Goal: Information Seeking & Learning: Learn about a topic

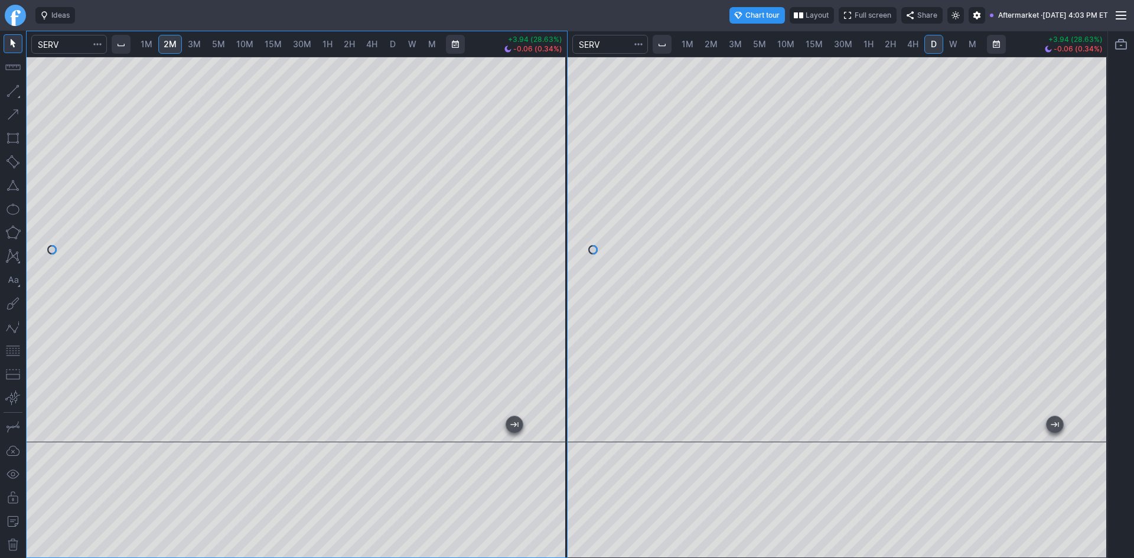
drag, startPoint x: 551, startPoint y: 108, endPoint x: 548, endPoint y: 133, distance: 25.7
click at [548, 133] on div at bounding box center [554, 247] width 25 height 356
drag, startPoint x: 550, startPoint y: 186, endPoint x: 549, endPoint y: 198, distance: 12.4
click at [549, 198] on div at bounding box center [554, 247] width 25 height 356
drag, startPoint x: 552, startPoint y: 265, endPoint x: 553, endPoint y: 285, distance: 19.5
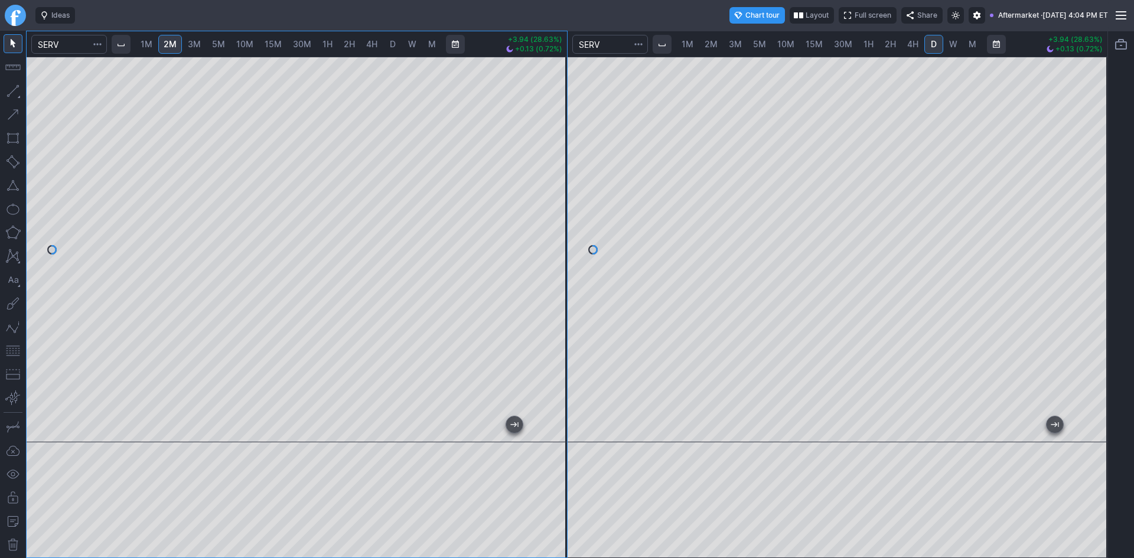
click at [553, 285] on div at bounding box center [554, 247] width 25 height 356
click at [18, 351] on button "button" at bounding box center [13, 351] width 19 height 19
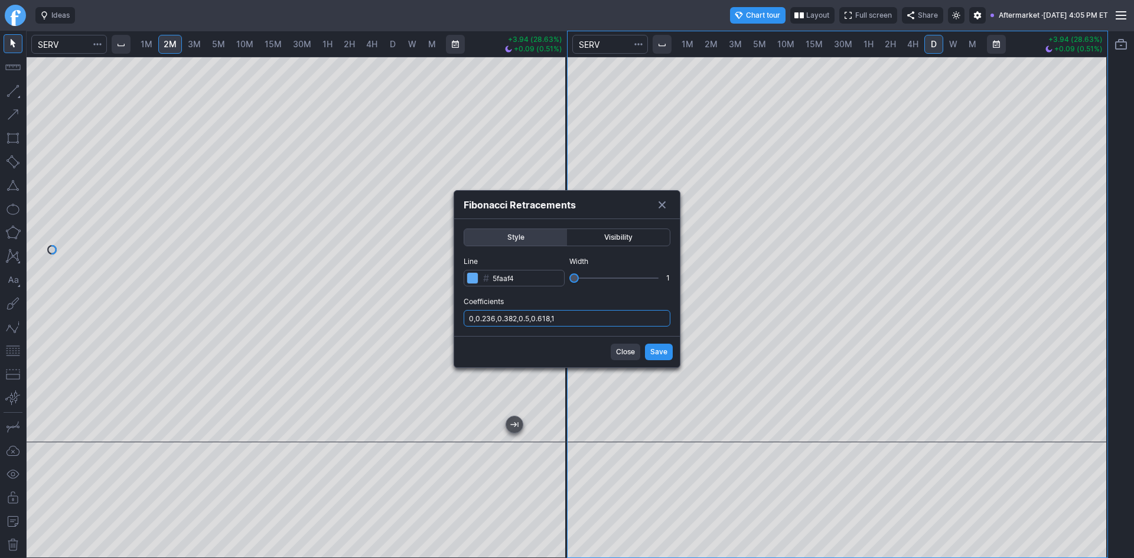
click at [568, 324] on input "0,0.236,0.382,0.5,0.618,1" at bounding box center [567, 318] width 207 height 17
type input "0,0.236,0.382,0.5,0.618,1,.786"
click at [647, 348] on button "Save" at bounding box center [659, 352] width 28 height 17
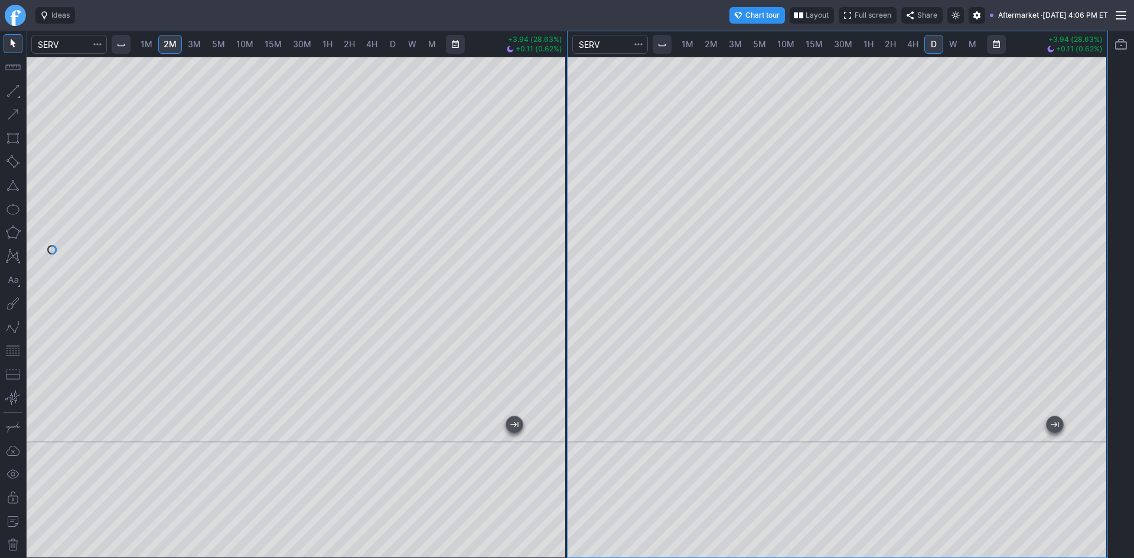
click at [1083, 226] on div at bounding box center [1095, 247] width 25 height 356
drag, startPoint x: 1093, startPoint y: 227, endPoint x: 1088, endPoint y: 265, distance: 38.1
click at [1088, 265] on div at bounding box center [1095, 247] width 25 height 356
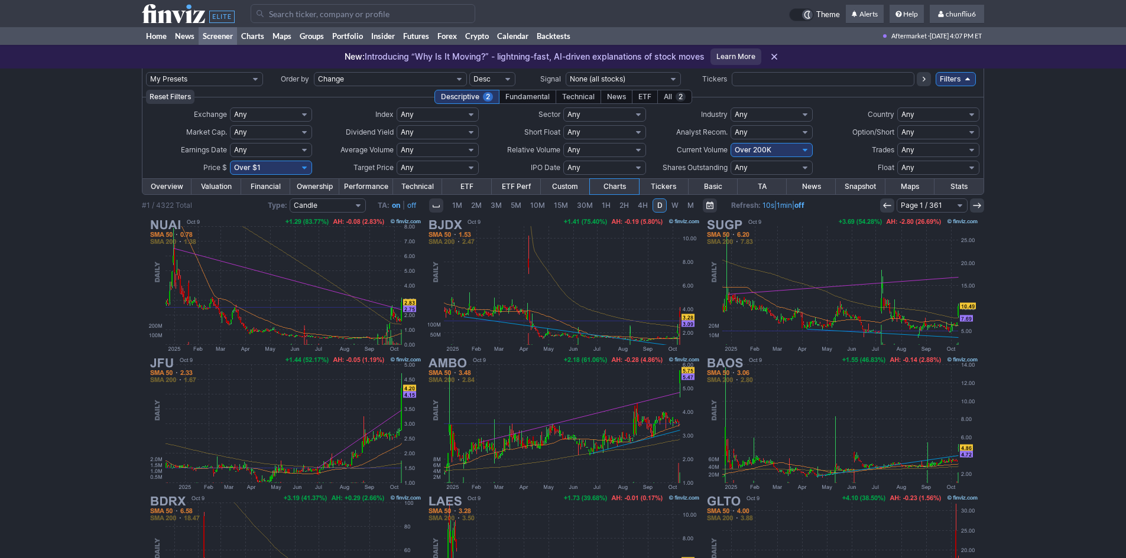
click at [276, 9] on input "Search" at bounding box center [363, 13] width 225 height 19
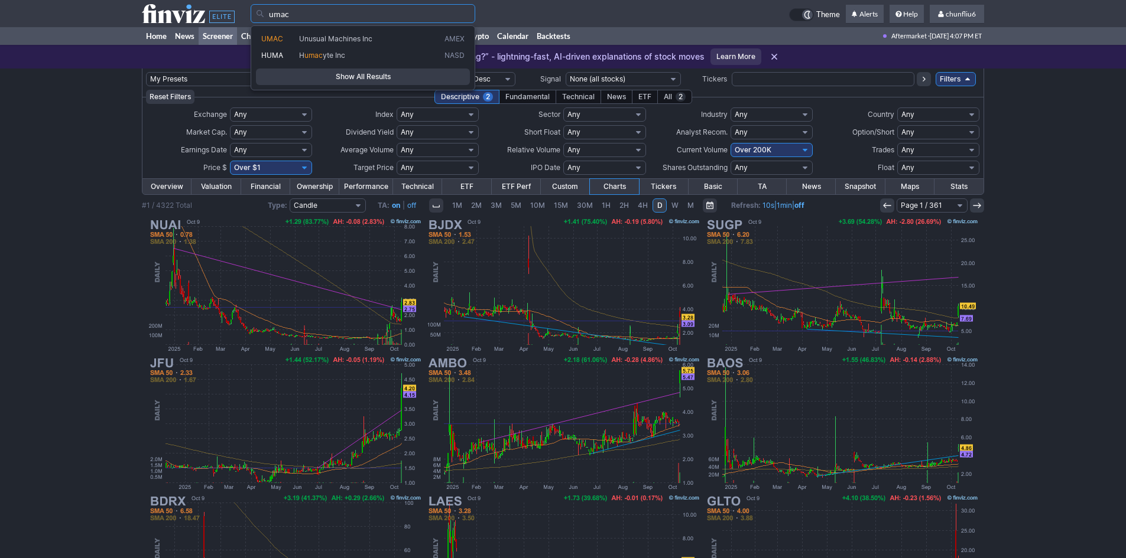
type input "umac"
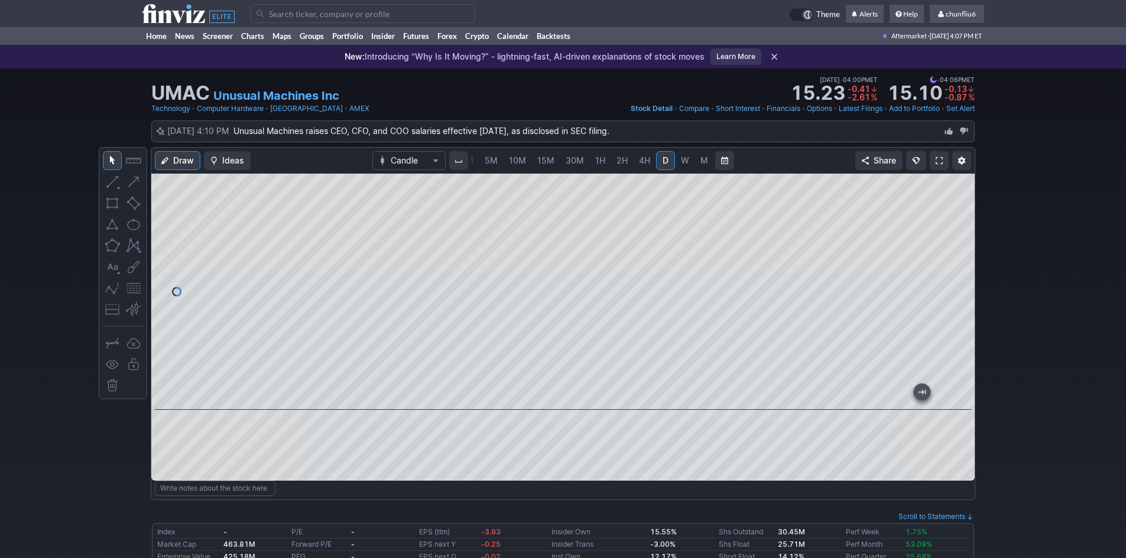
drag, startPoint x: 960, startPoint y: 267, endPoint x: 952, endPoint y: 303, distance: 36.7
click at [952, 303] on div at bounding box center [961, 289] width 25 height 207
click at [368, 327] on div at bounding box center [562, 292] width 823 height 236
click at [138, 288] on button "button" at bounding box center [133, 288] width 19 height 19
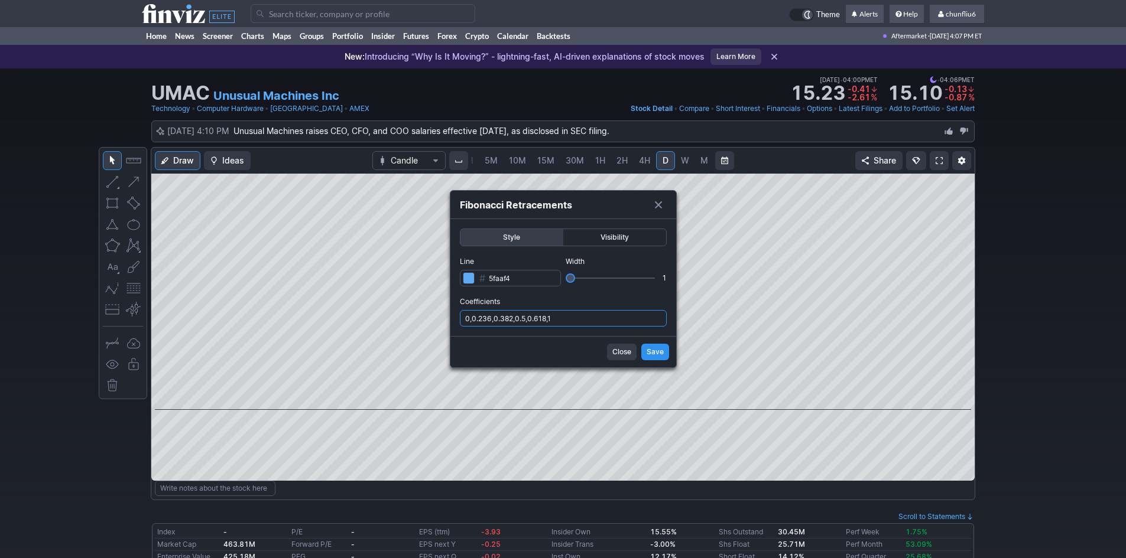
click at [597, 311] on input "0,0.236,0.382,0.5,0.618,1" at bounding box center [563, 318] width 207 height 17
type input "0,0.236,0.382,0.5,0.618,1,.786"
click at [658, 347] on span "Save" at bounding box center [654, 352] width 17 height 12
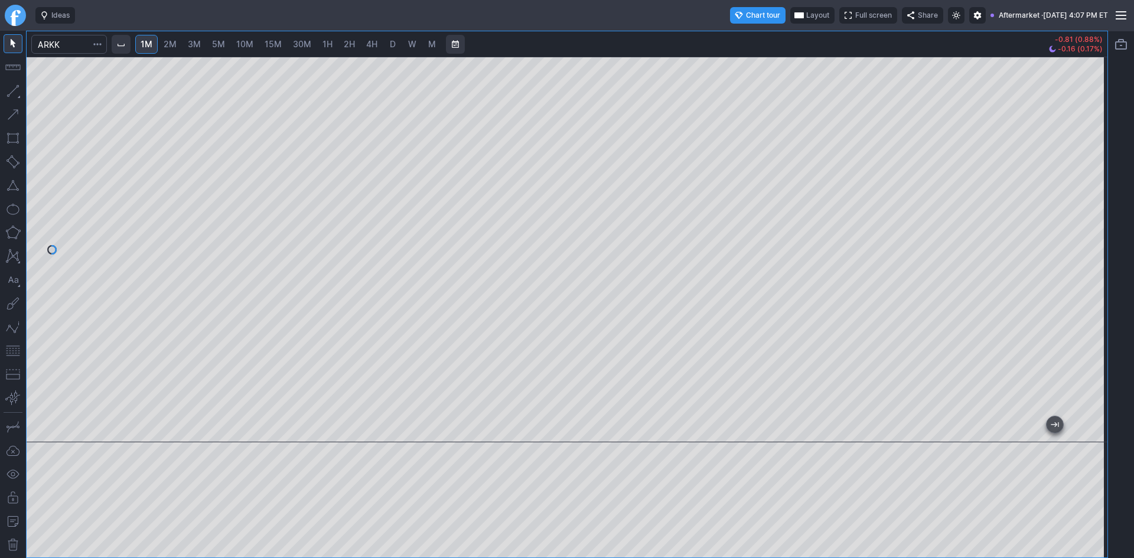
drag, startPoint x: 1089, startPoint y: 219, endPoint x: 1089, endPoint y: 236, distance: 17.1
click at [1089, 236] on div at bounding box center [1095, 247] width 25 height 356
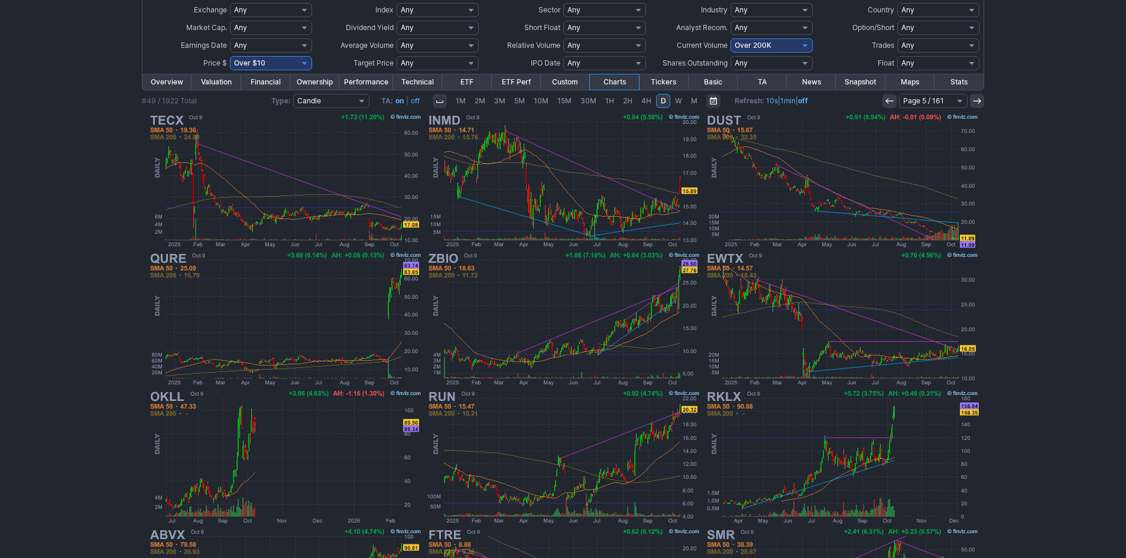
scroll to position [125, 0]
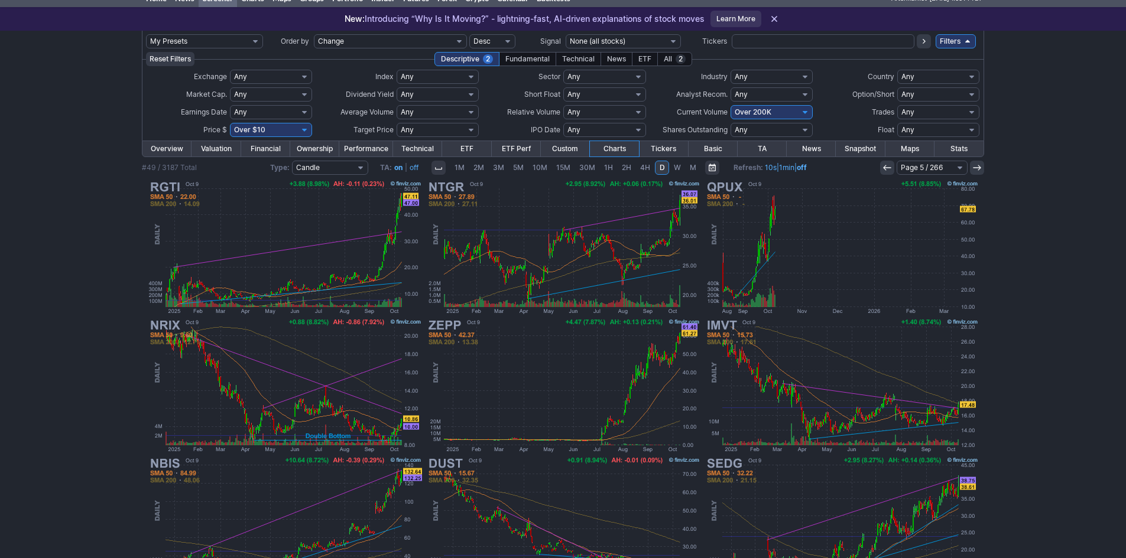
scroll to position [6, 0]
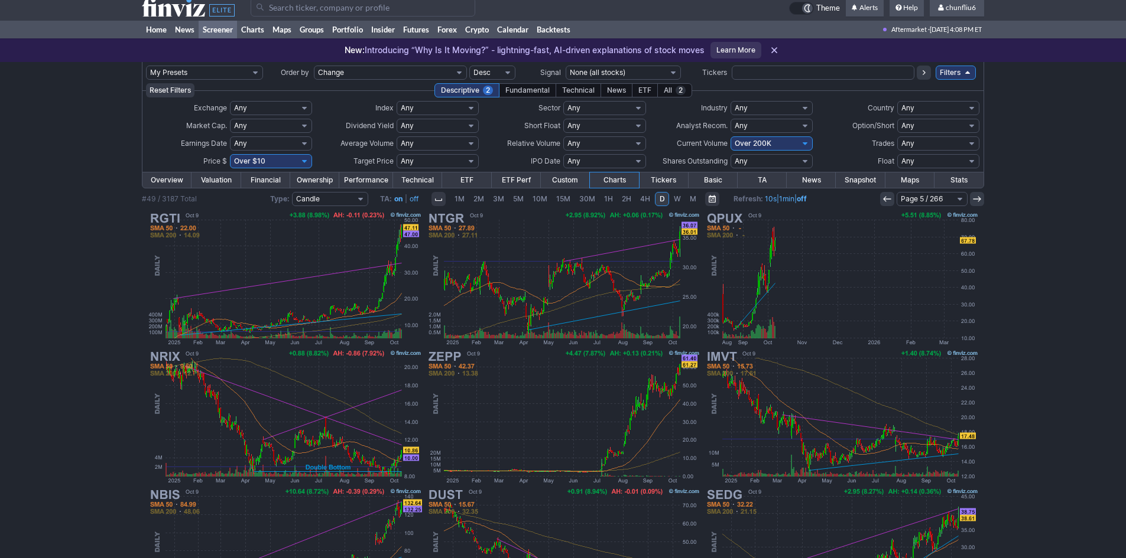
click at [759, 141] on select "Any Under 50K Under 100K Under 500K Under 750K Under 1M Over 0 Over 50K Over 10…" at bounding box center [771, 143] width 82 height 14
select select "o500"
click at [730, 136] on select "Any Under 50K Under 100K Under 500K Under 750K Under 1M Over 0 Over 50K Over 10…" at bounding box center [771, 143] width 82 height 14
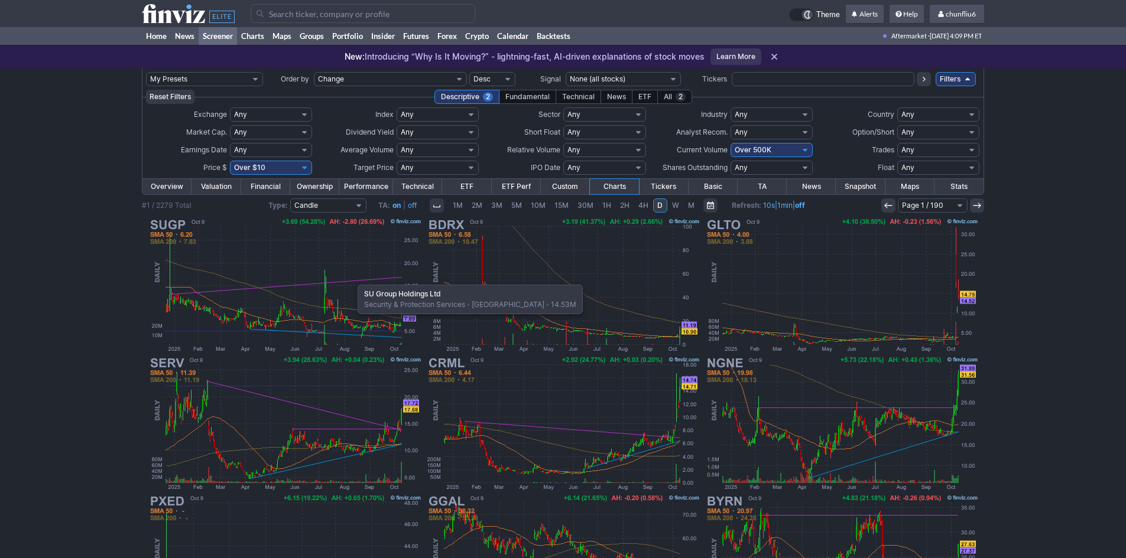
click at [352, 279] on img at bounding box center [285, 285] width 277 height 138
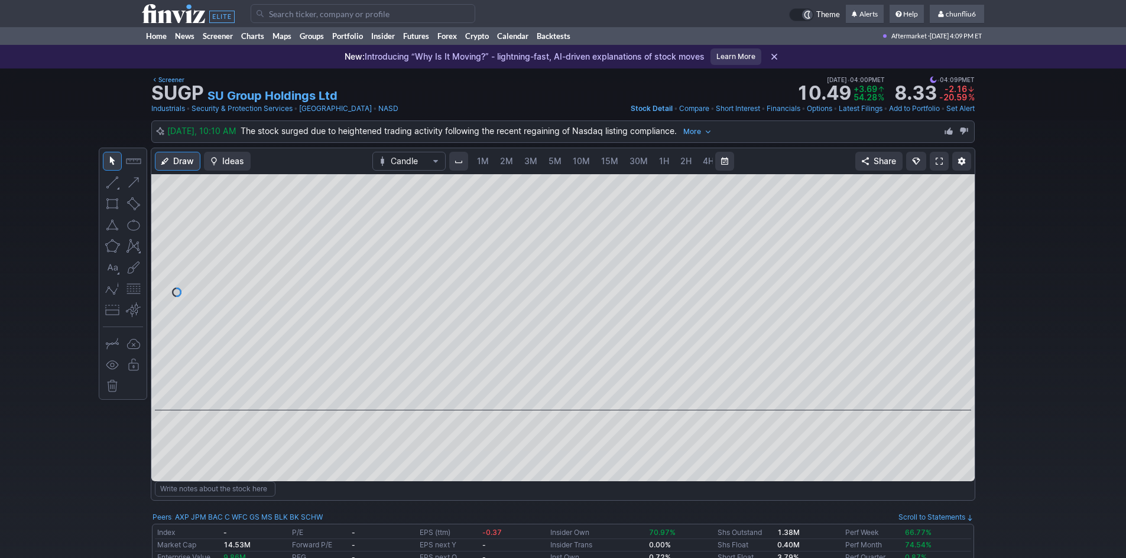
scroll to position [0, 64]
click at [496, 165] on link "5M" at bounding box center [491, 161] width 24 height 19
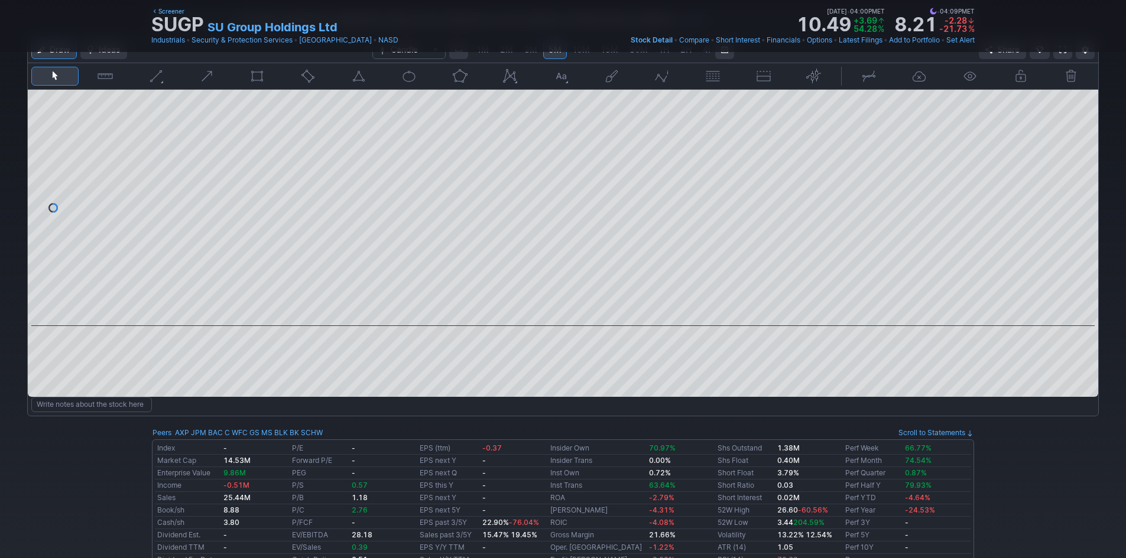
scroll to position [118, 0]
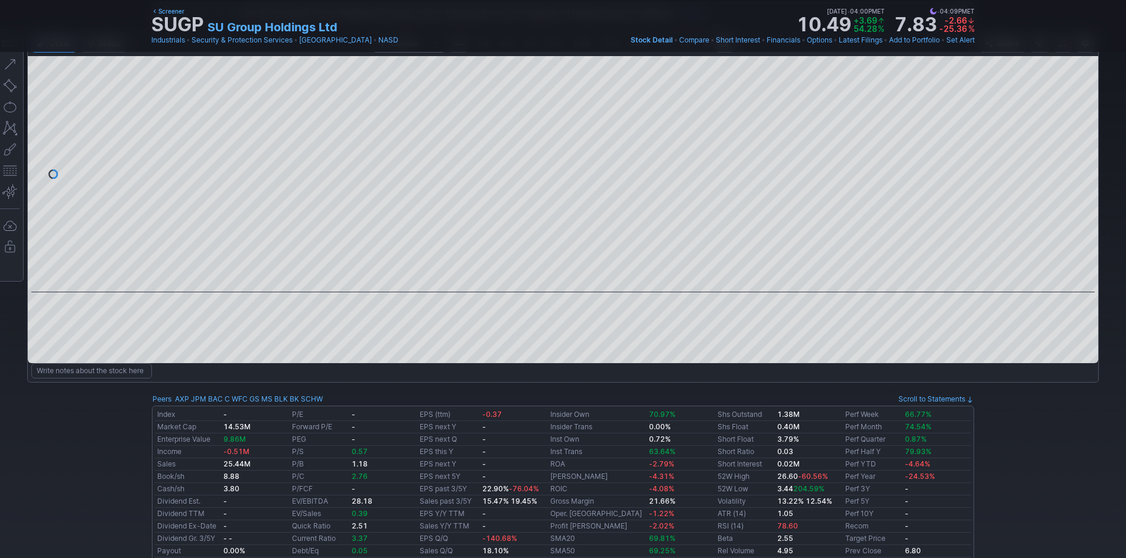
scroll to position [0, 64]
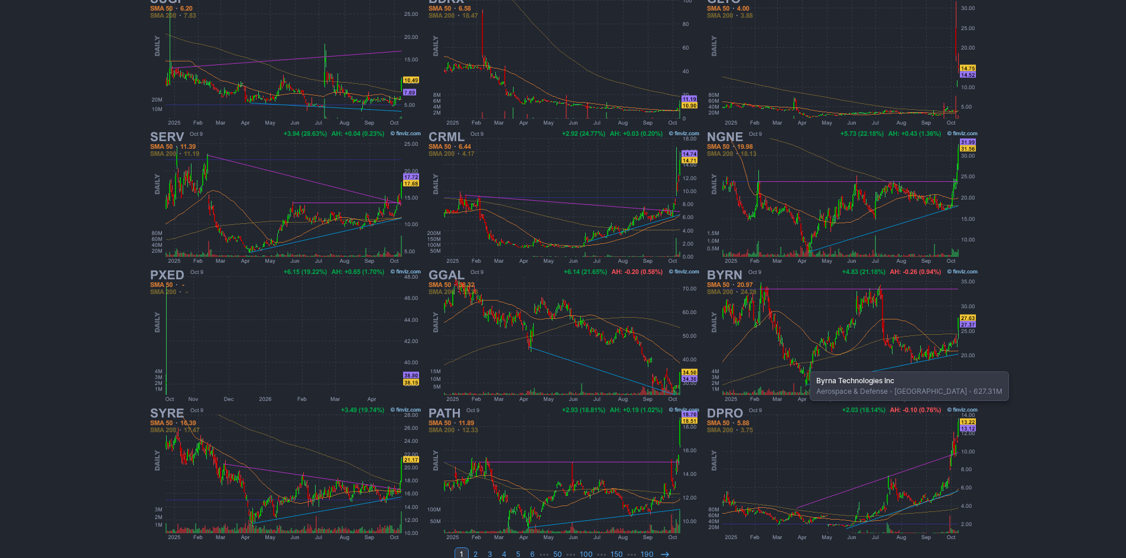
scroll to position [236, 0]
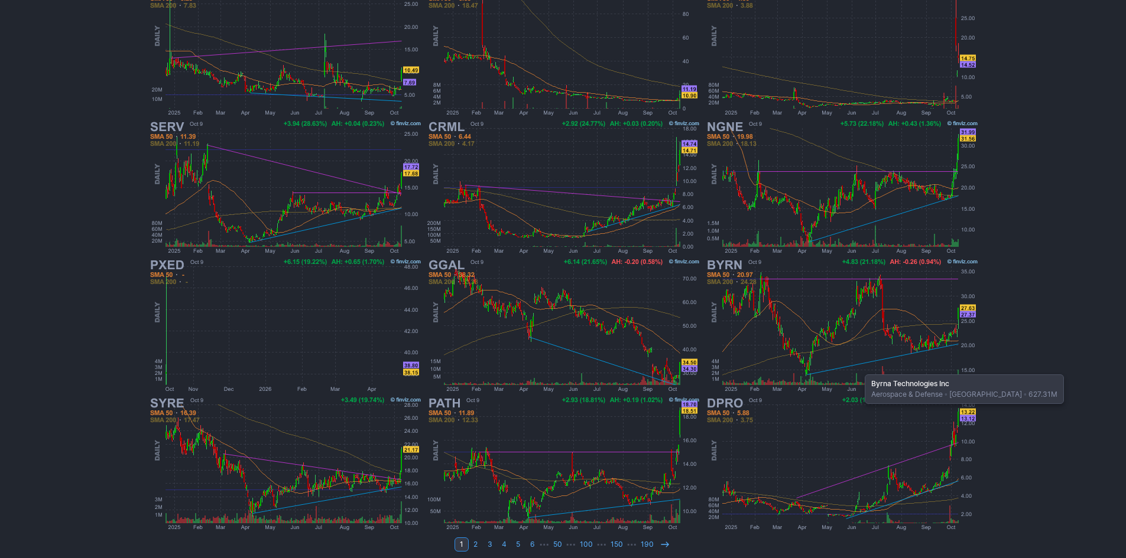
click at [858, 369] on img at bounding box center [841, 325] width 277 height 138
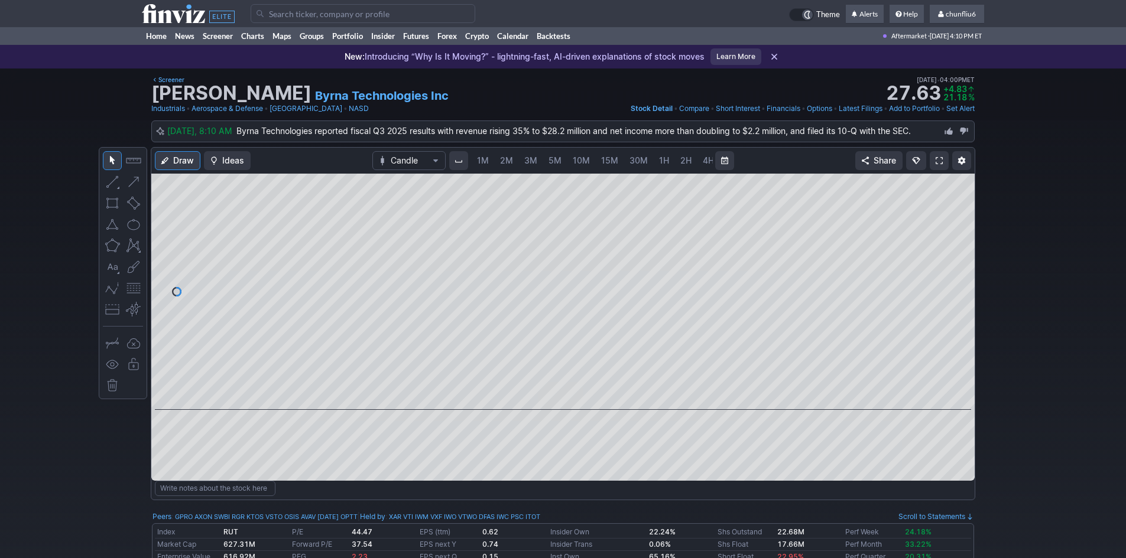
scroll to position [0, 64]
click at [480, 158] on link "5M" at bounding box center [491, 160] width 24 height 19
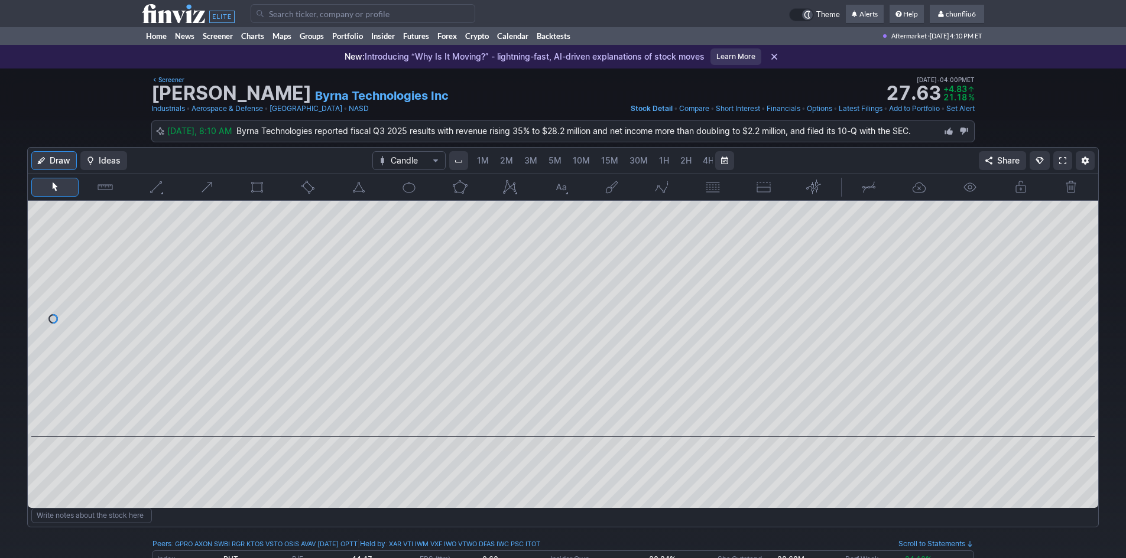
scroll to position [0, 64]
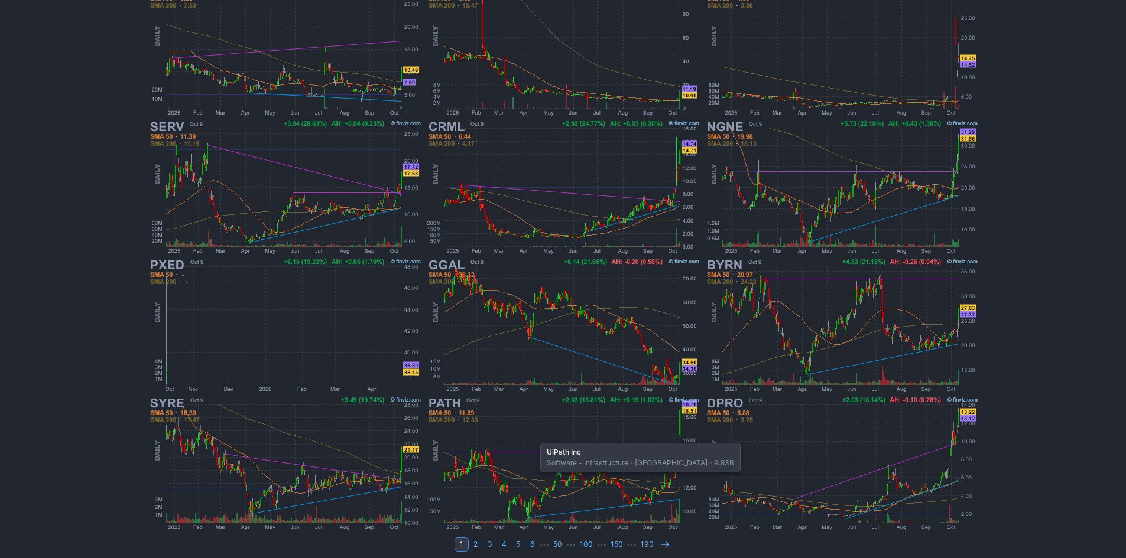
click at [534, 437] on img at bounding box center [563, 464] width 277 height 138
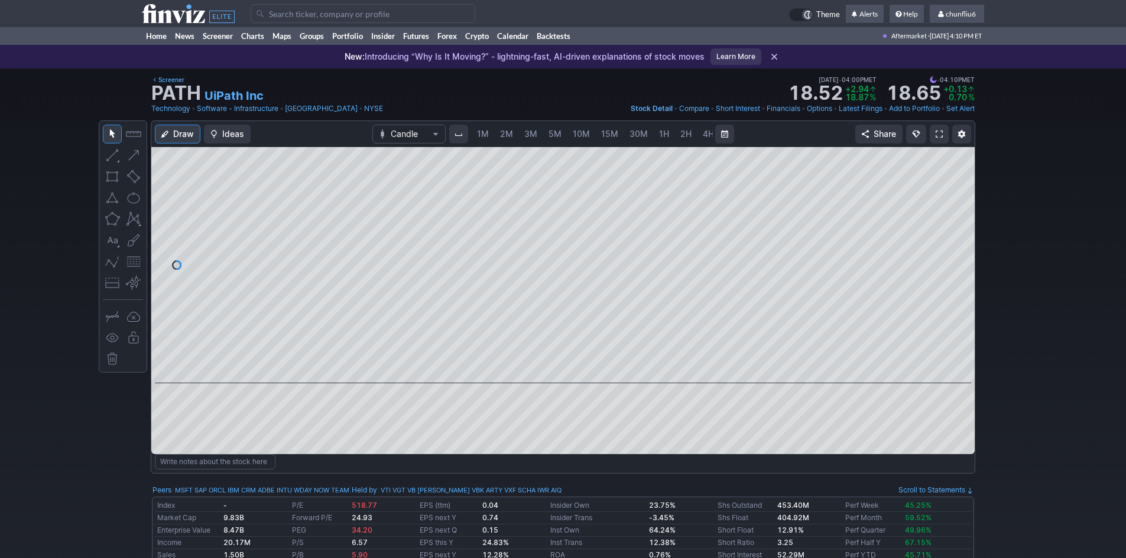
scroll to position [0, 64]
click at [487, 133] on span "5M" at bounding box center [490, 134] width 13 height 10
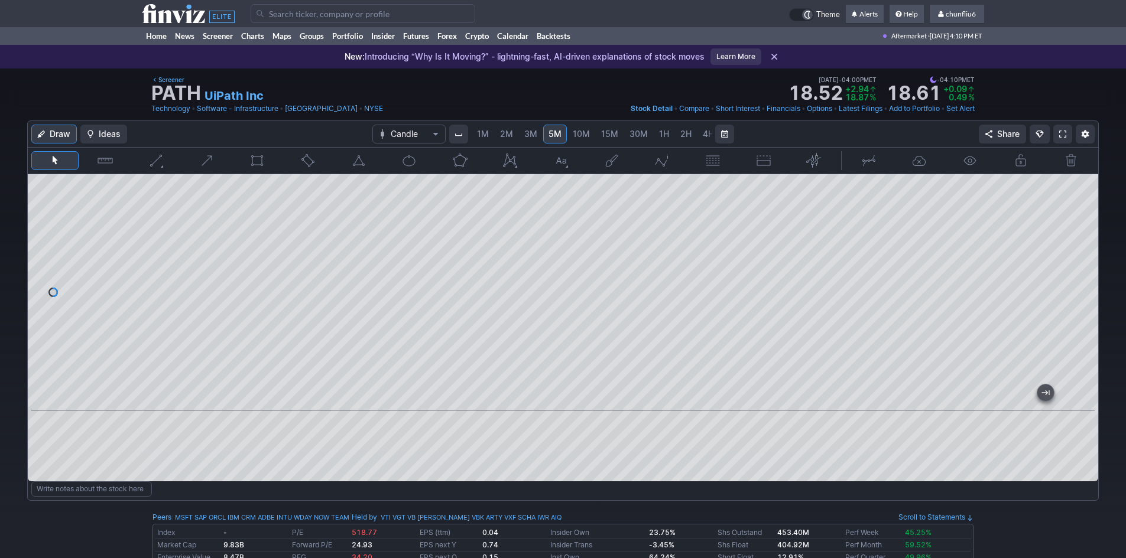
click at [503, 133] on span "2M" at bounding box center [506, 134] width 13 height 10
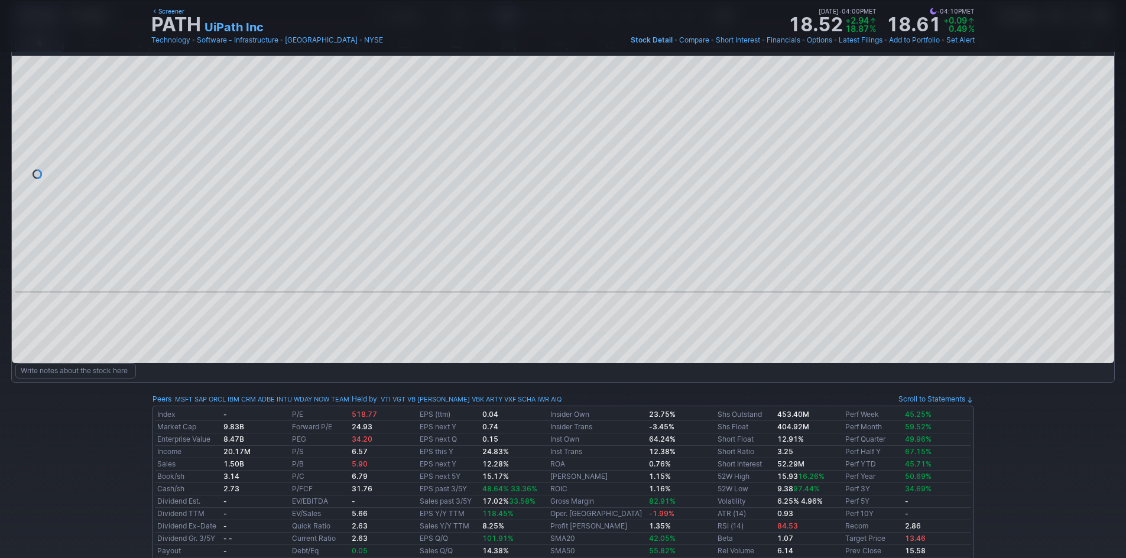
scroll to position [177, 0]
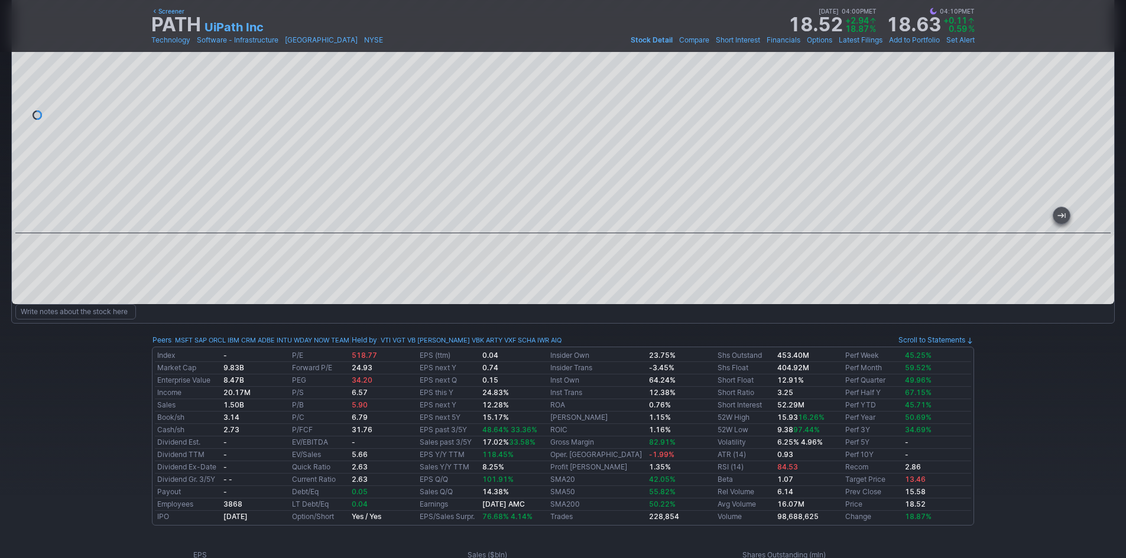
drag, startPoint x: 583, startPoint y: 222, endPoint x: -126, endPoint y: 144, distance: 713.9
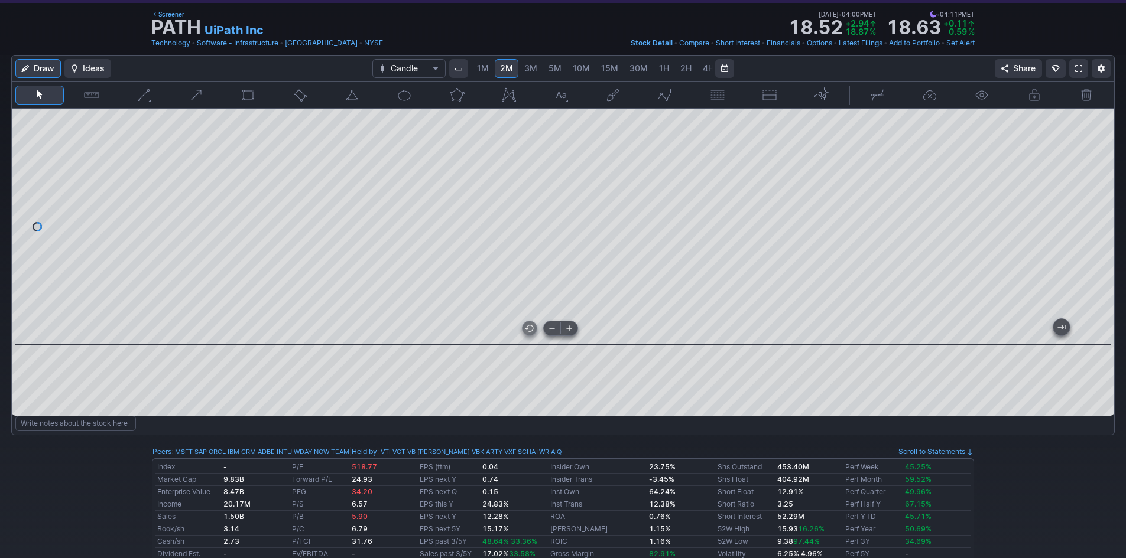
scroll to position [0, 0]
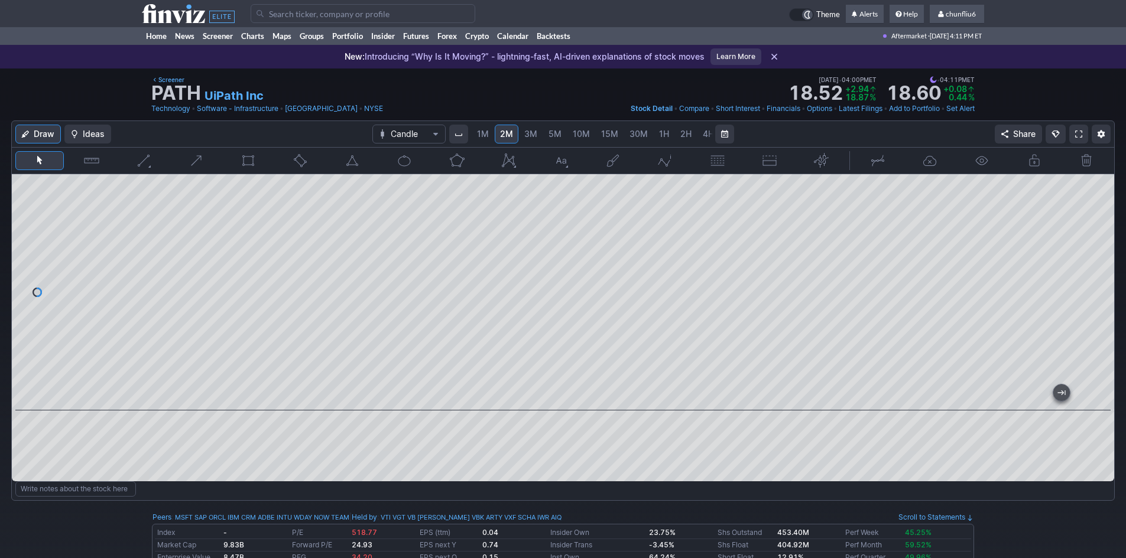
click at [196, 209] on div at bounding box center [563, 292] width 1102 height 236
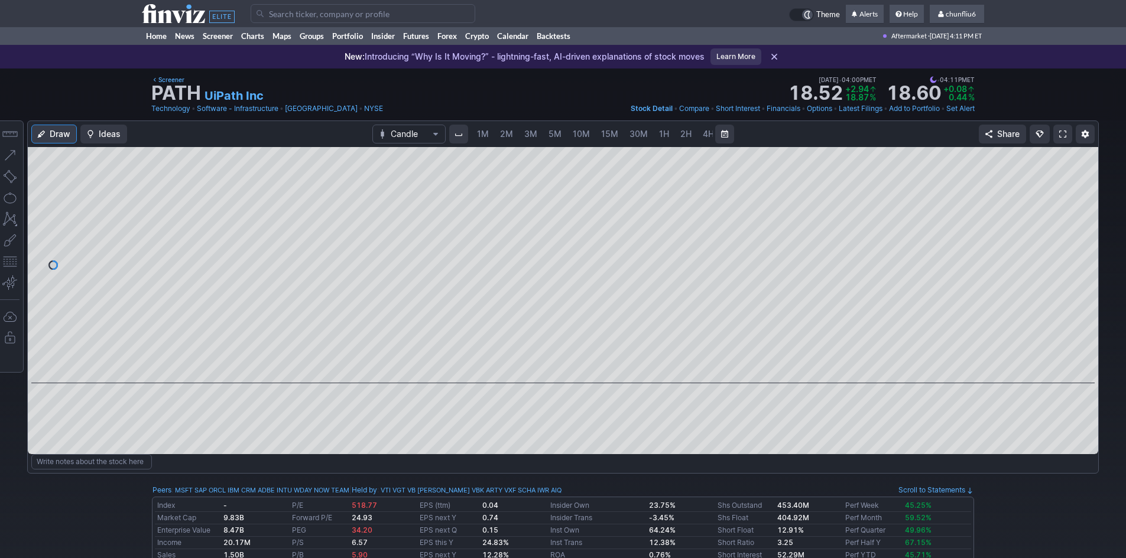
scroll to position [0, 64]
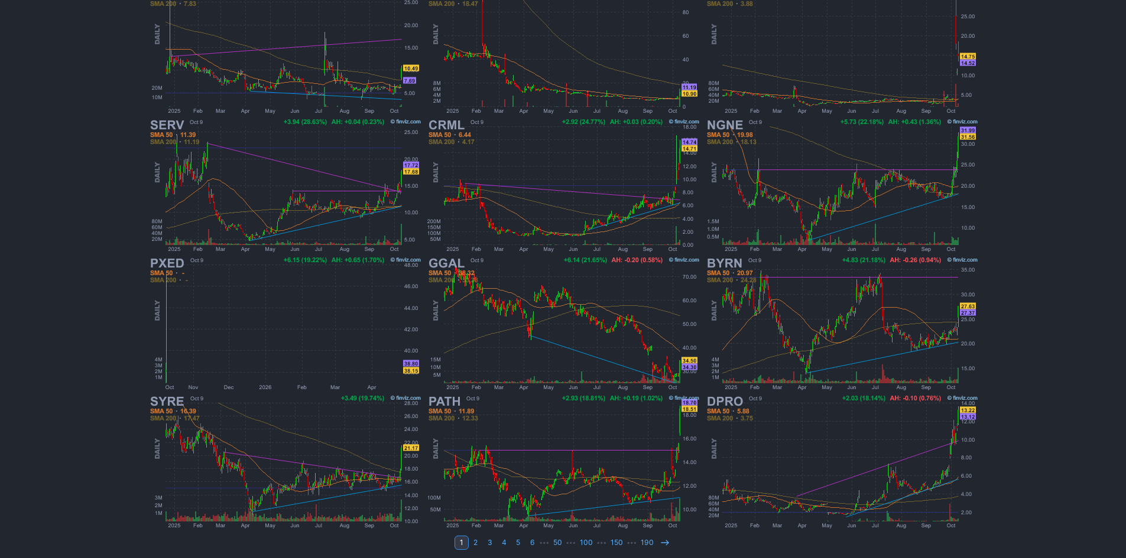
scroll to position [243, 0]
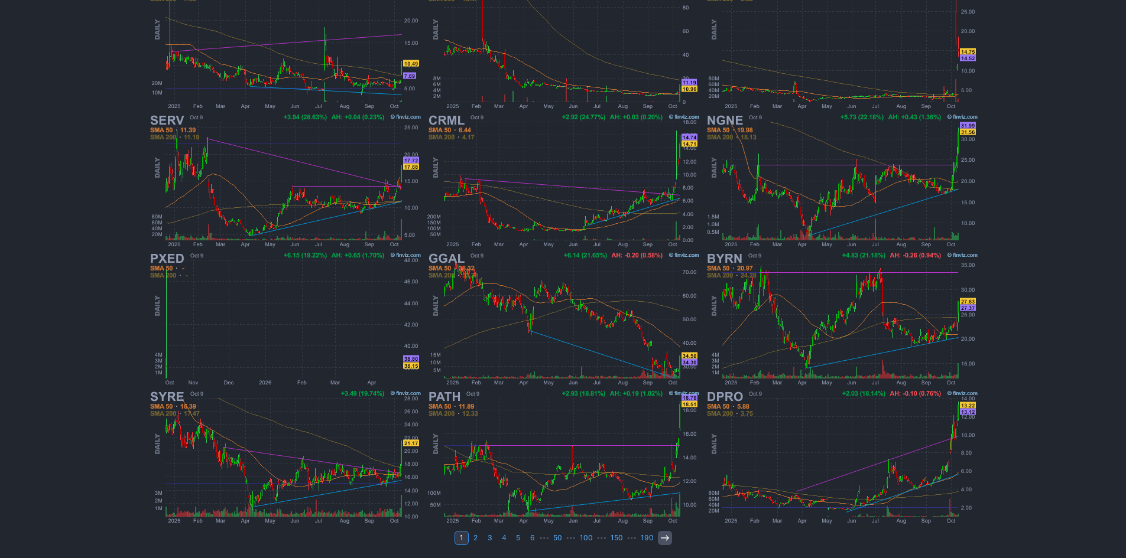
click at [663, 539] on icon at bounding box center [664, 538] width 9 height 9
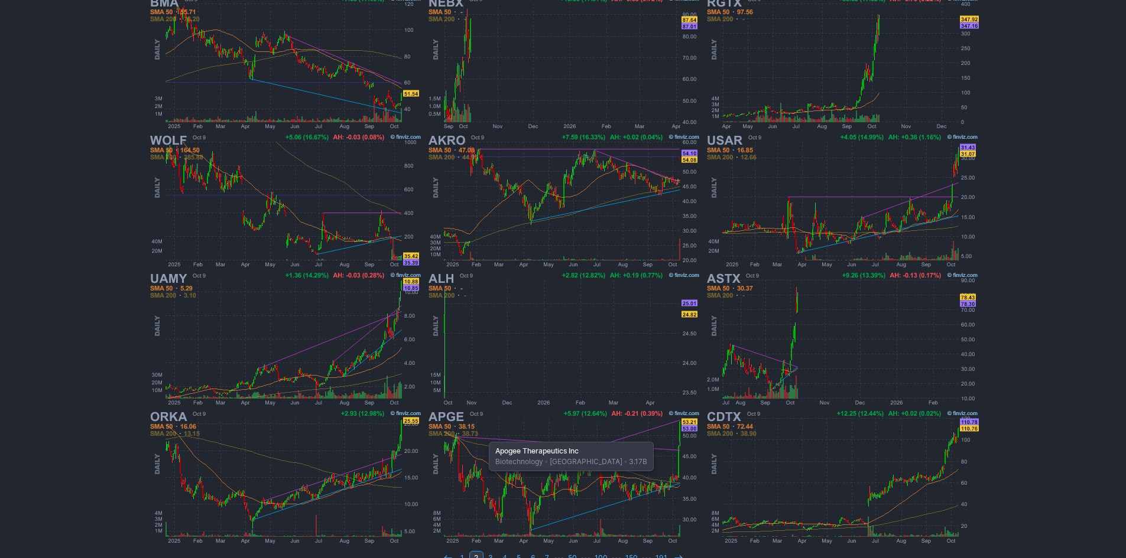
scroll to position [243, 0]
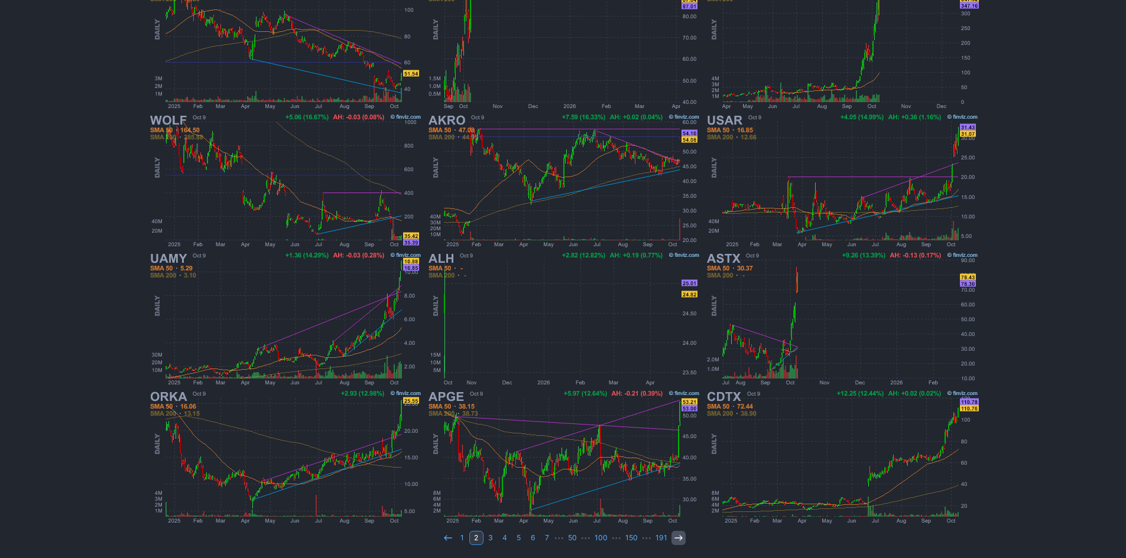
click at [675, 537] on icon at bounding box center [678, 538] width 9 height 9
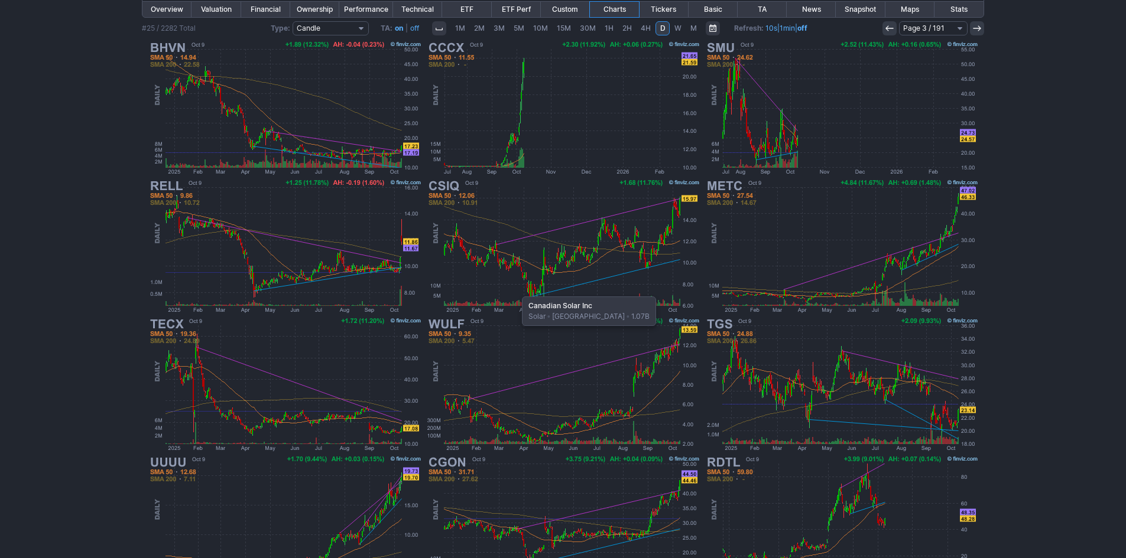
scroll to position [243, 0]
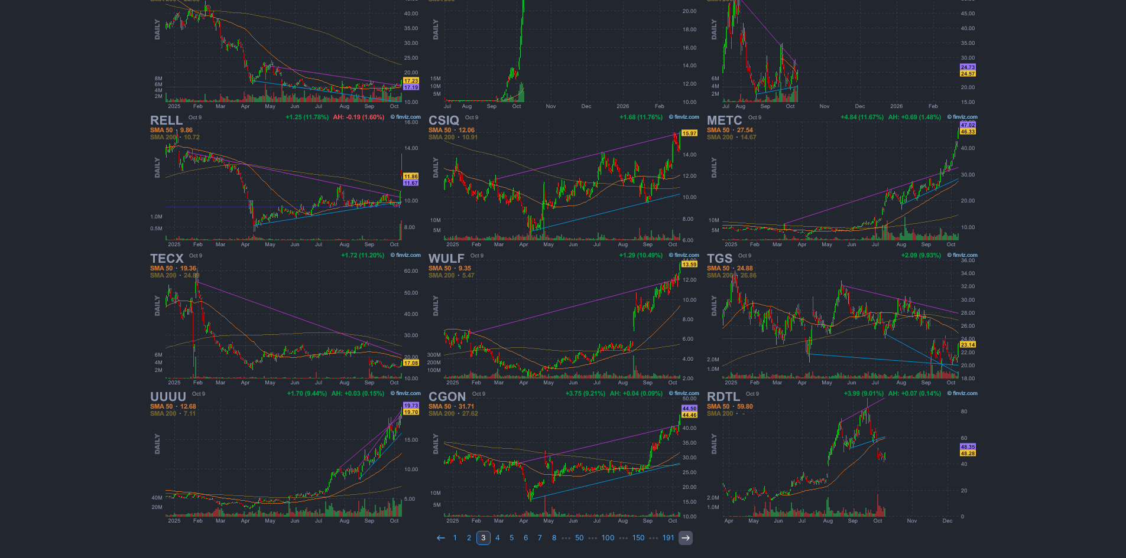
click at [684, 539] on icon at bounding box center [685, 538] width 9 height 9
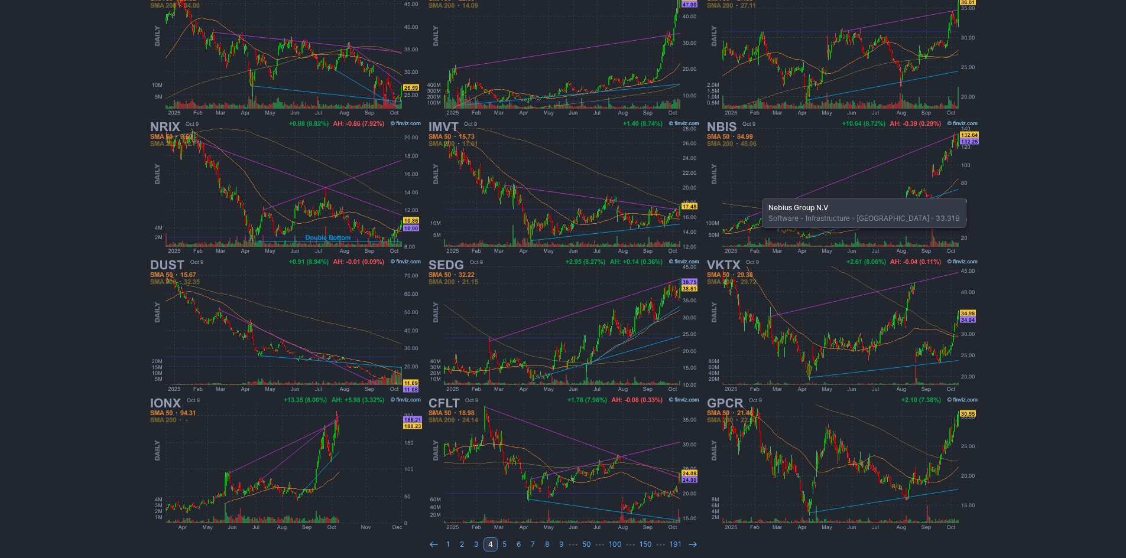
scroll to position [243, 0]
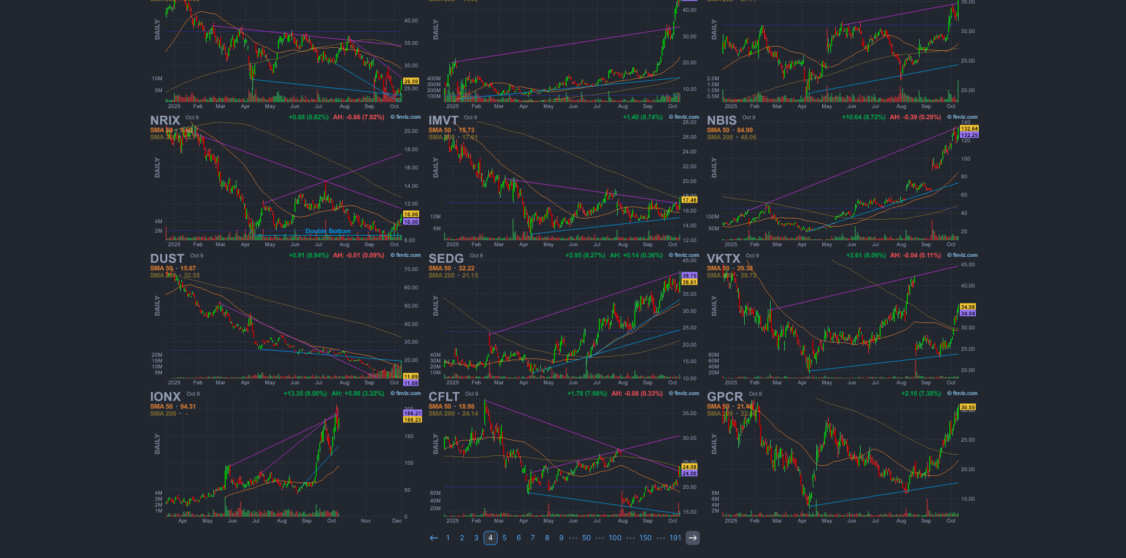
click at [693, 535] on icon at bounding box center [692, 538] width 9 height 9
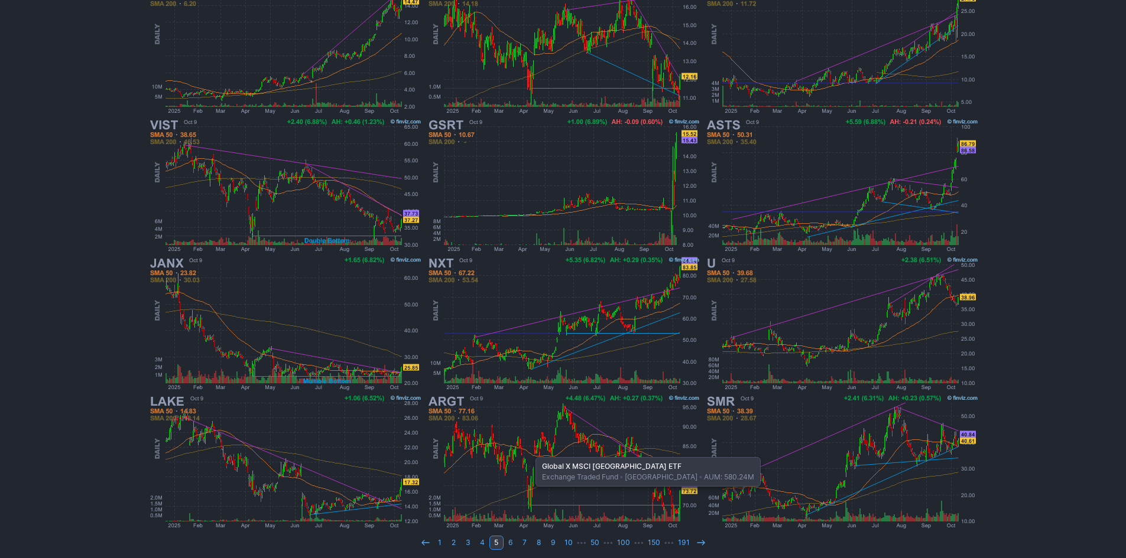
scroll to position [243, 0]
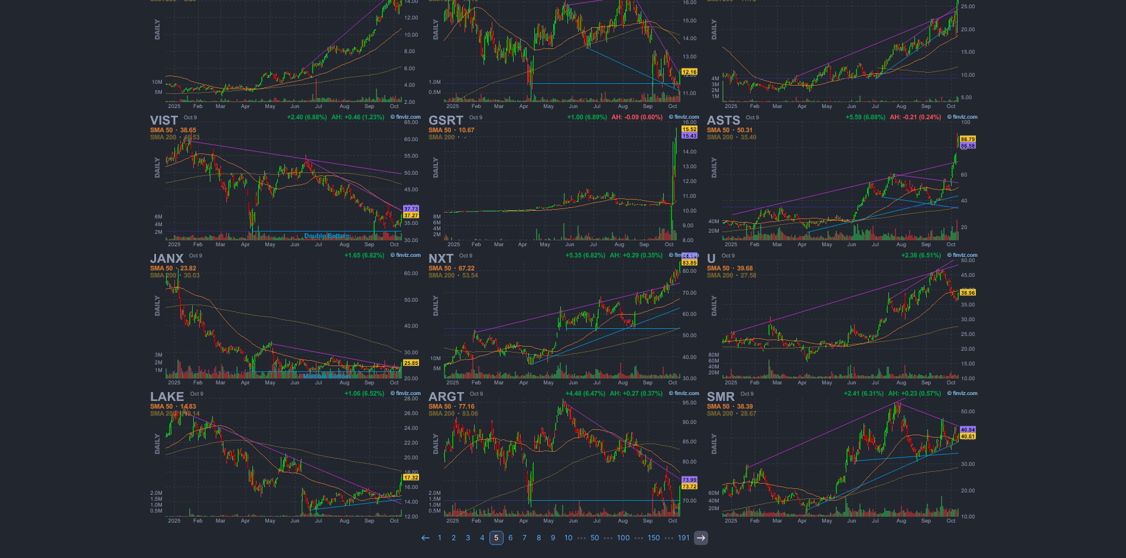
click at [702, 539] on icon at bounding box center [700, 538] width 9 height 9
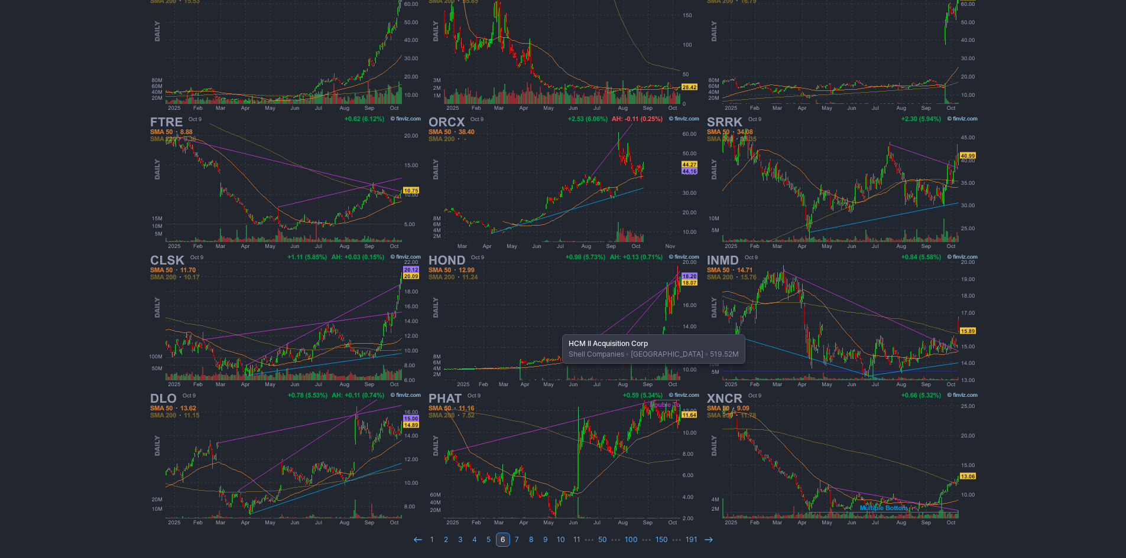
scroll to position [243, 0]
click at [705, 535] on icon at bounding box center [708, 538] width 9 height 9
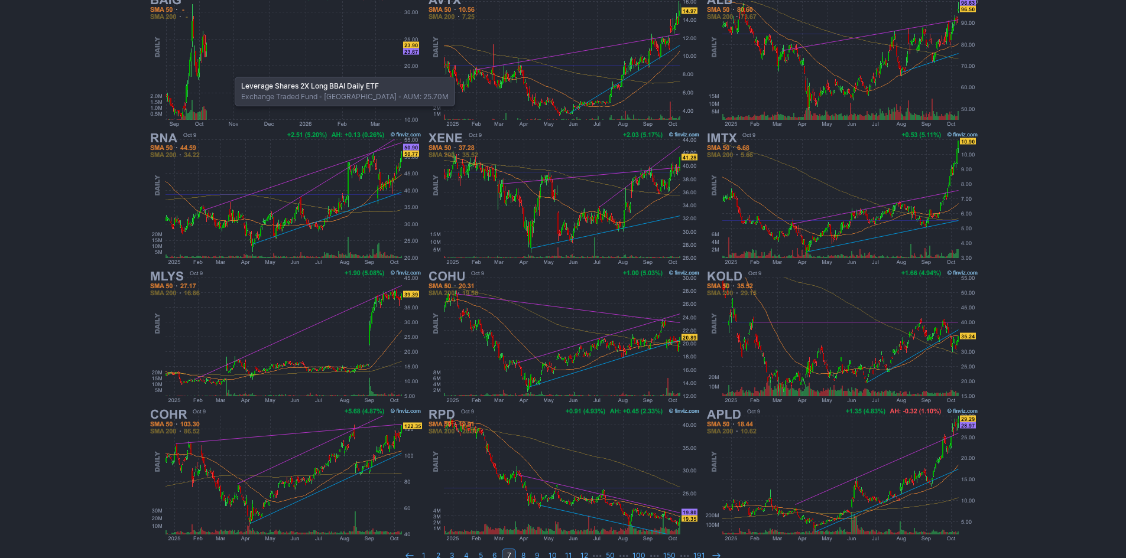
scroll to position [243, 0]
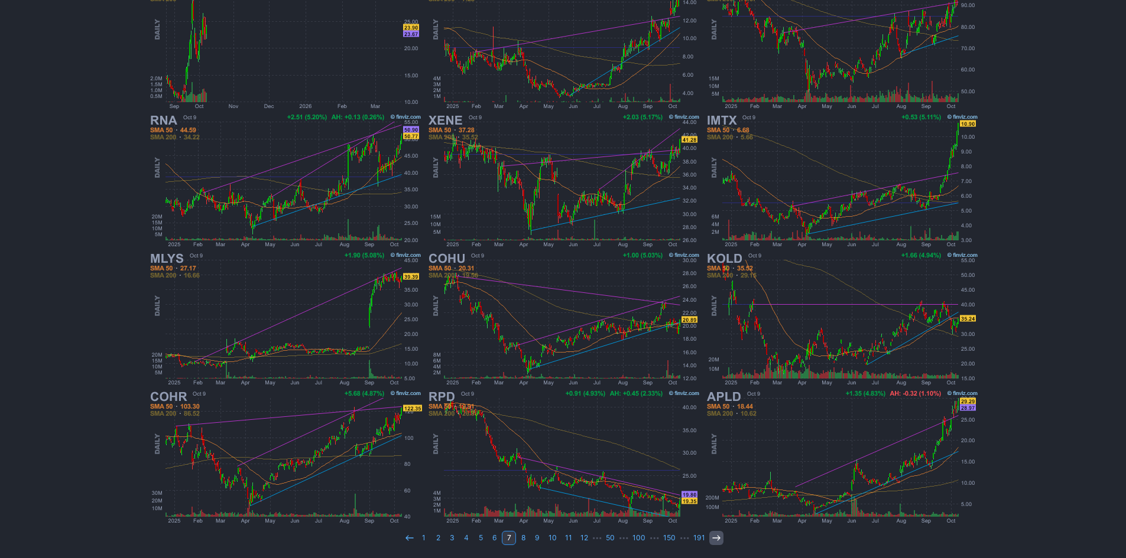
click at [713, 539] on icon at bounding box center [715, 538] width 9 height 9
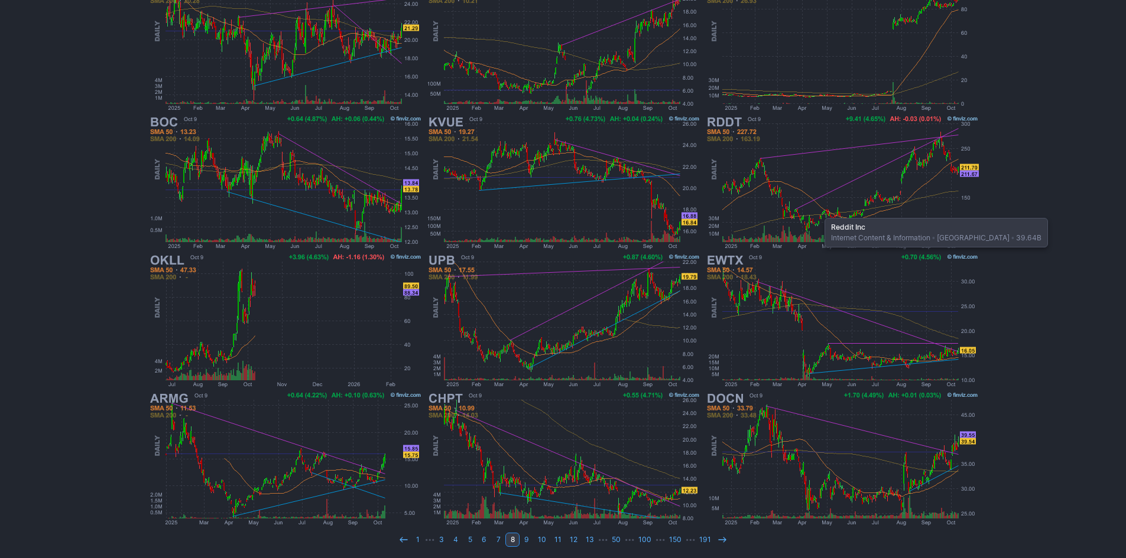
scroll to position [243, 0]
click at [723, 535] on icon at bounding box center [721, 538] width 9 height 9
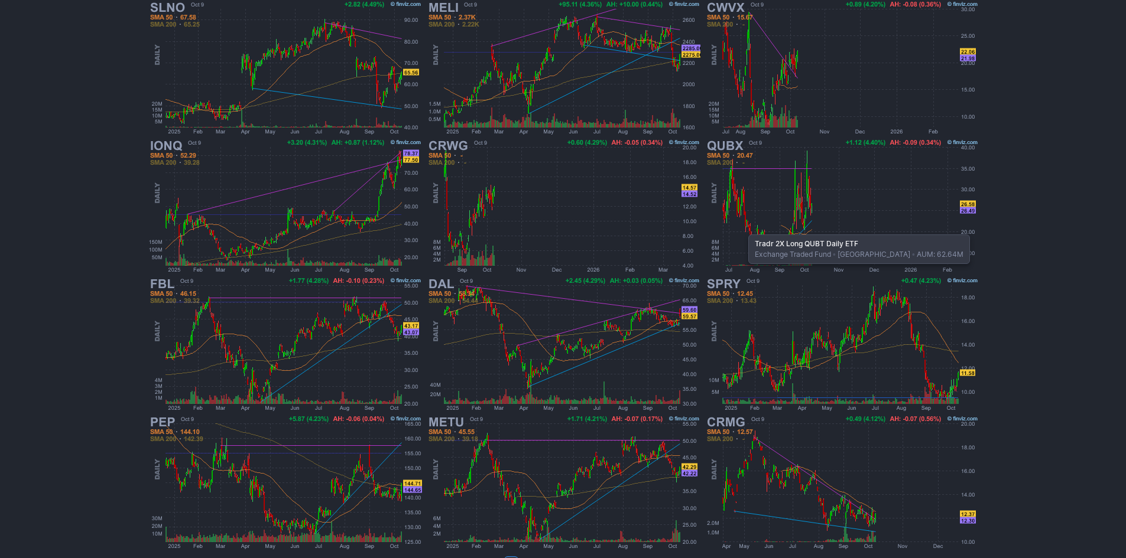
scroll to position [243, 0]
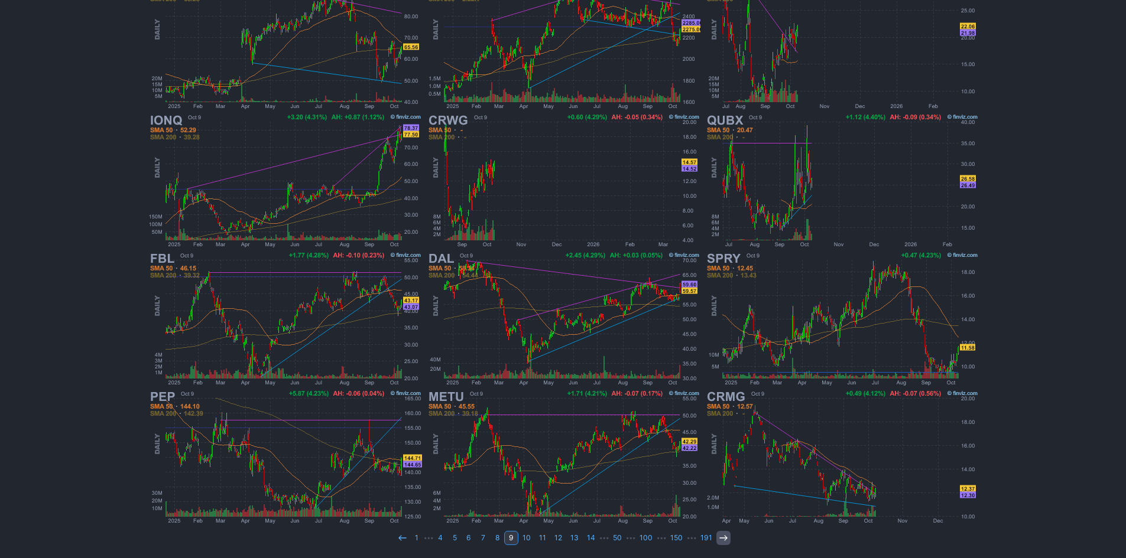
click at [716, 536] on link at bounding box center [723, 538] width 14 height 14
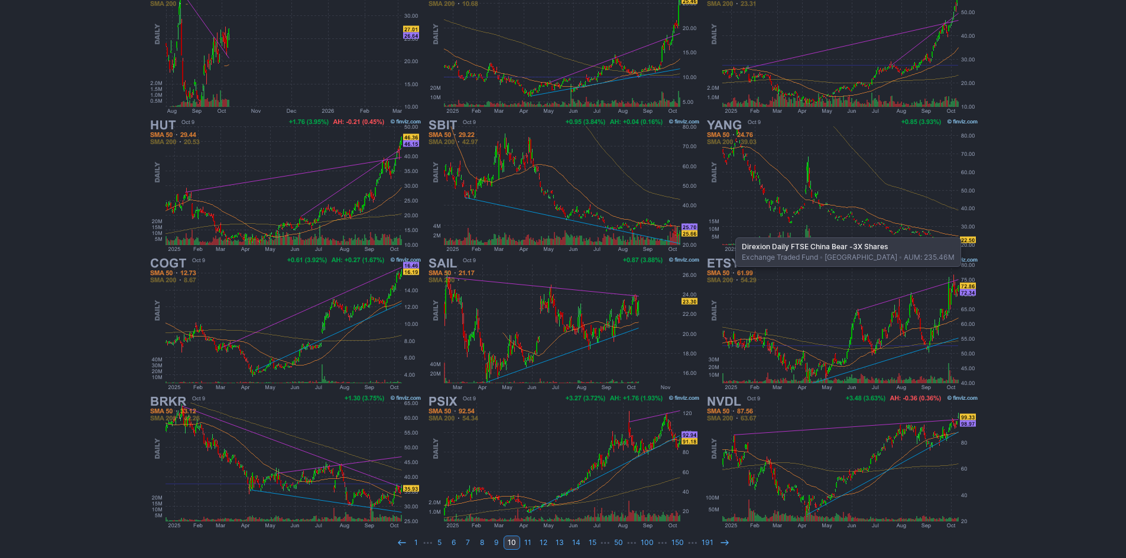
scroll to position [243, 0]
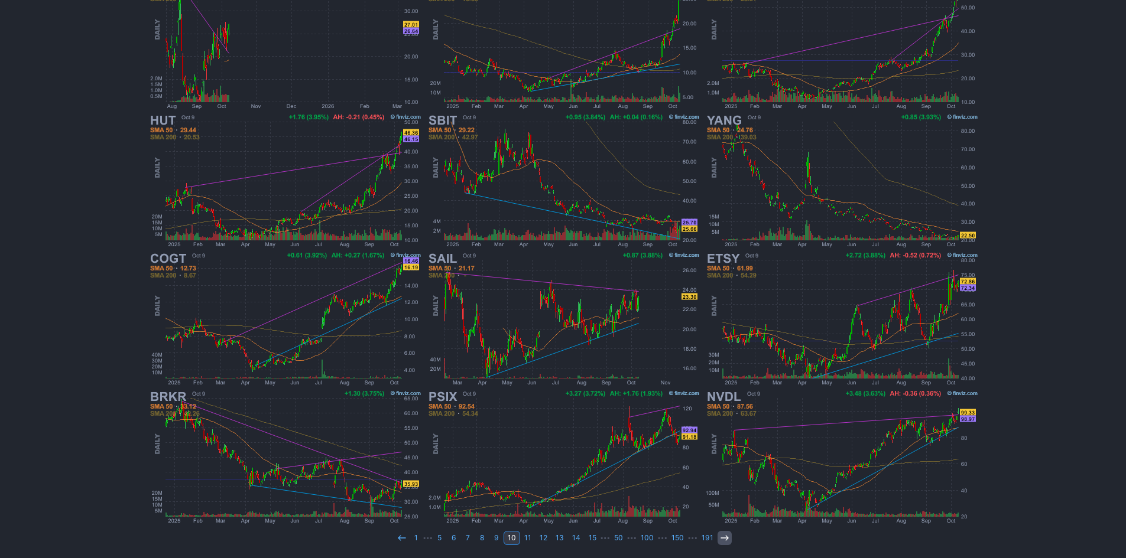
click at [720, 536] on icon at bounding box center [724, 538] width 9 height 9
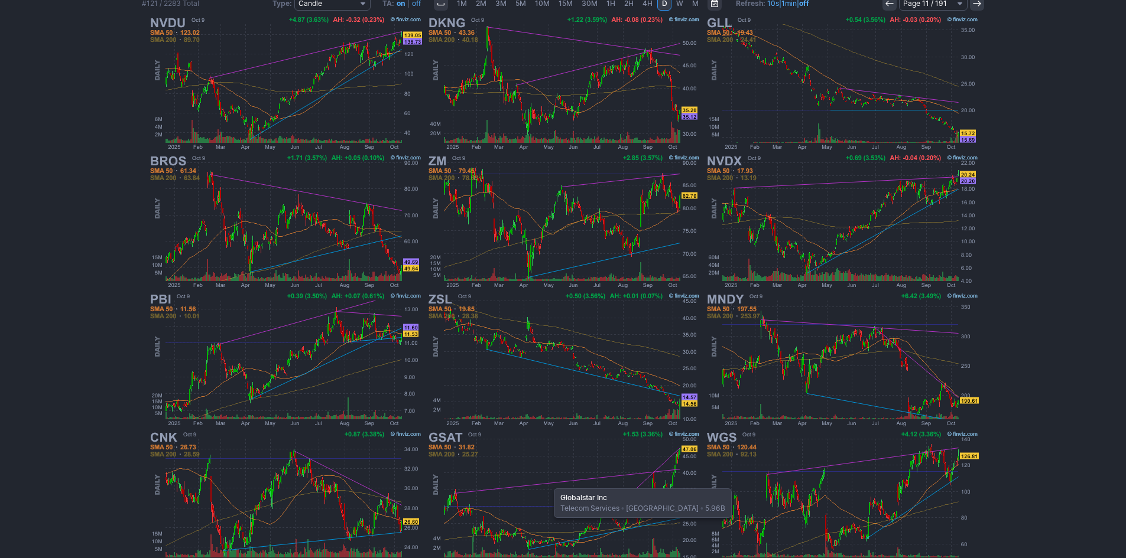
scroll to position [243, 0]
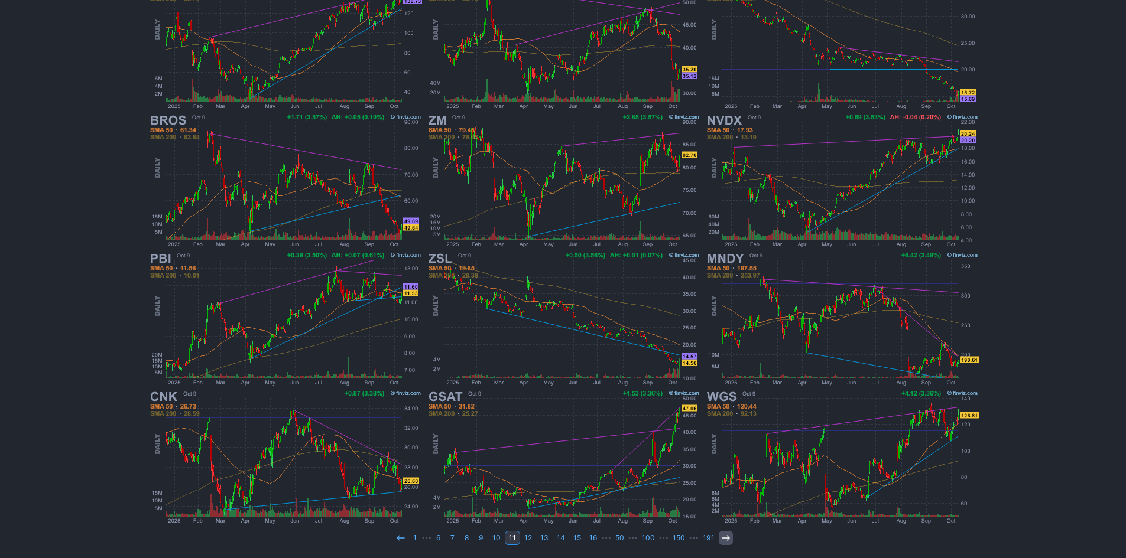
click at [721, 533] on link at bounding box center [725, 538] width 14 height 14
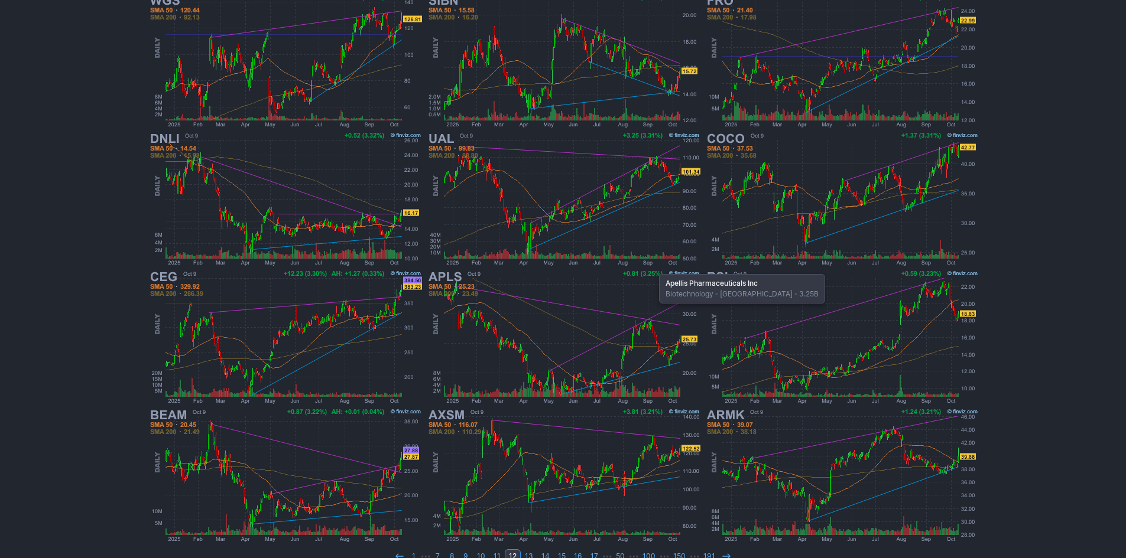
scroll to position [243, 0]
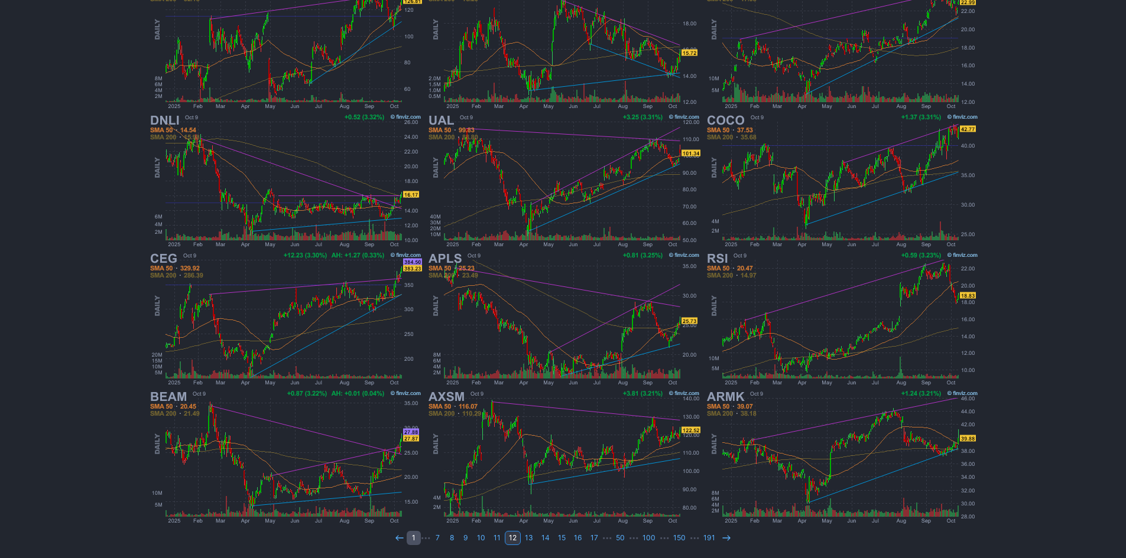
click at [418, 536] on link "1" at bounding box center [413, 538] width 14 height 14
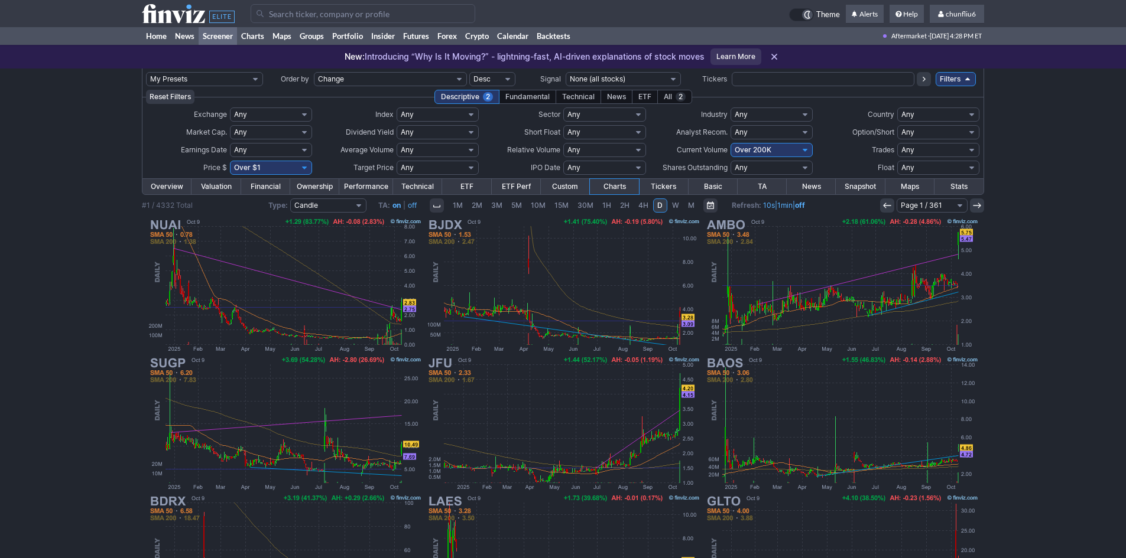
click at [741, 148] on select "Any Under 50K Under 100K Under 500K Under 750K Under 1M Over 0 Over 50K Over 10…" at bounding box center [771, 150] width 82 height 14
select select "o500"
click at [730, 143] on select "Any Under 50K Under 100K Under 500K Under 750K Under 1M Over 0 Over 50K Over 10…" at bounding box center [771, 150] width 82 height 14
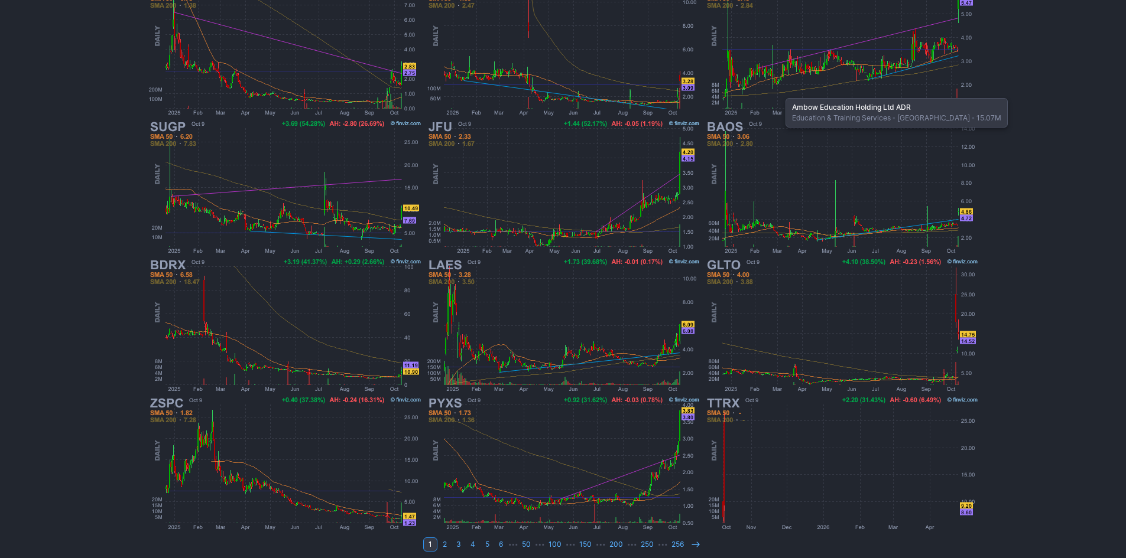
scroll to position [243, 0]
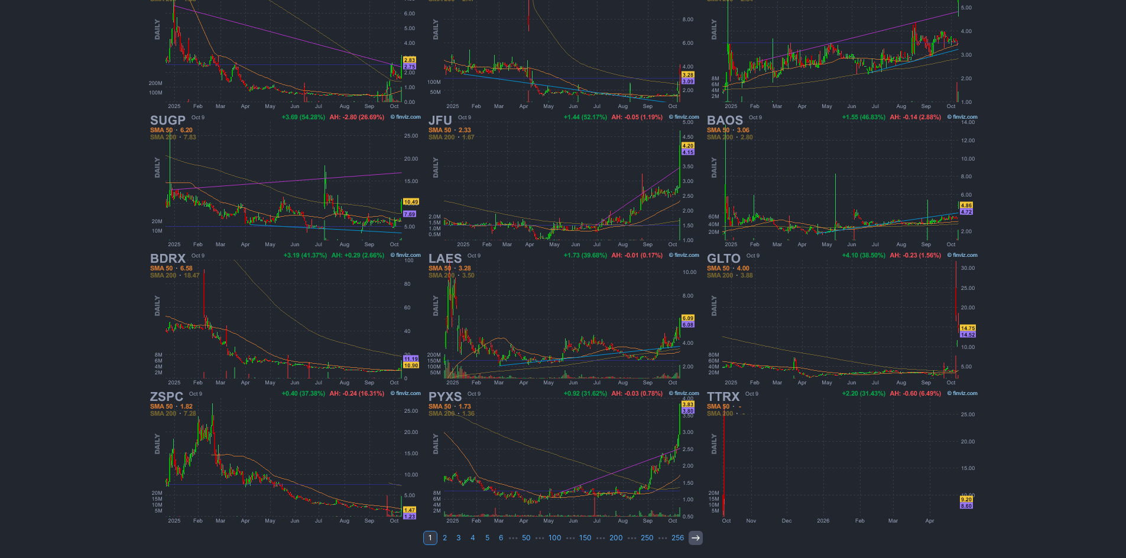
click at [694, 532] on link at bounding box center [695, 538] width 14 height 14
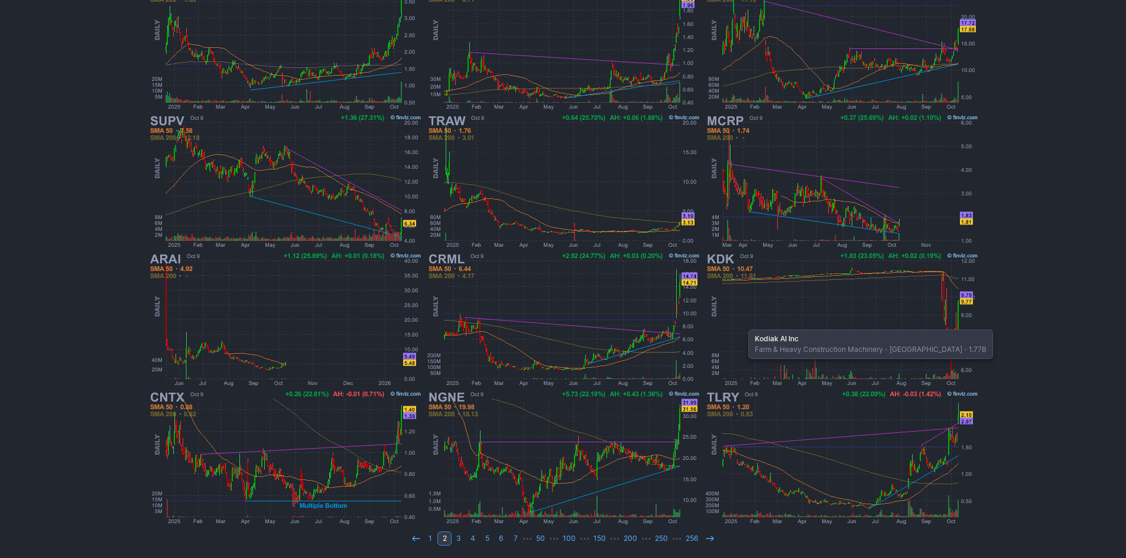
scroll to position [243, 0]
click at [710, 539] on icon at bounding box center [709, 538] width 9 height 9
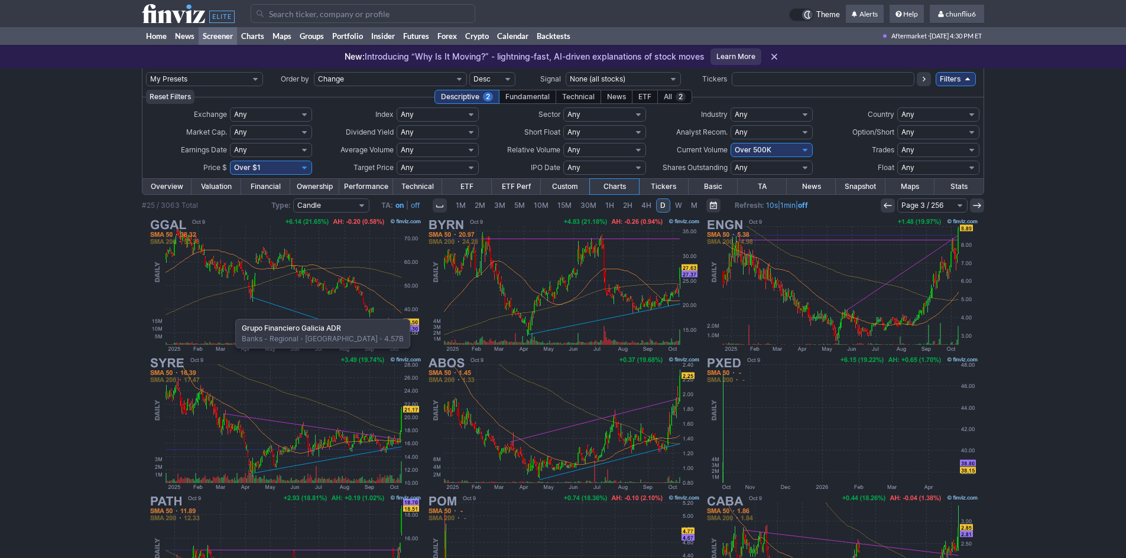
click at [229, 313] on img at bounding box center [285, 285] width 277 height 138
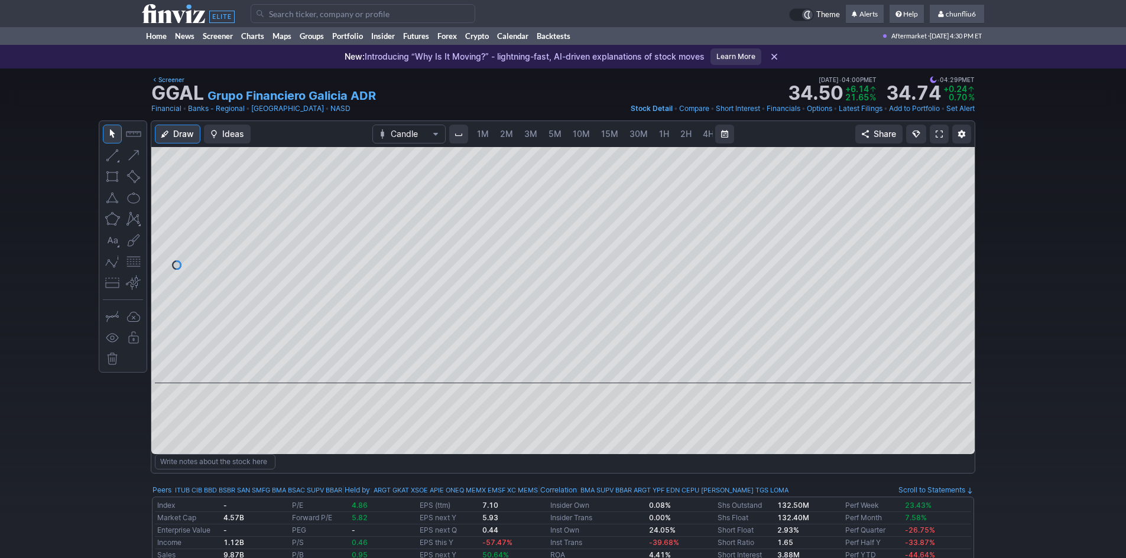
scroll to position [0, 64]
click at [492, 134] on span "5M" at bounding box center [490, 134] width 13 height 10
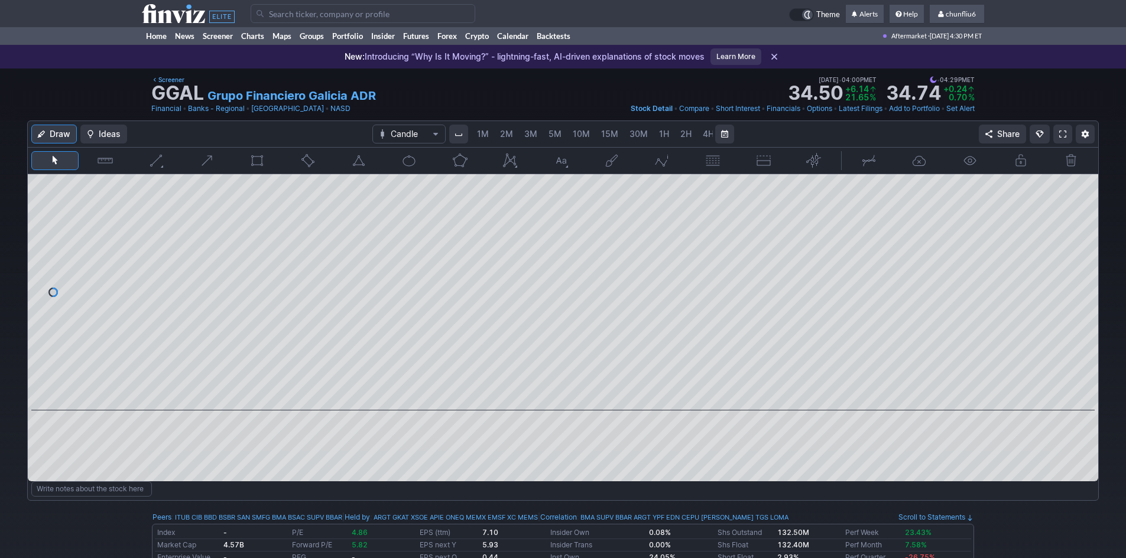
scroll to position [0, 64]
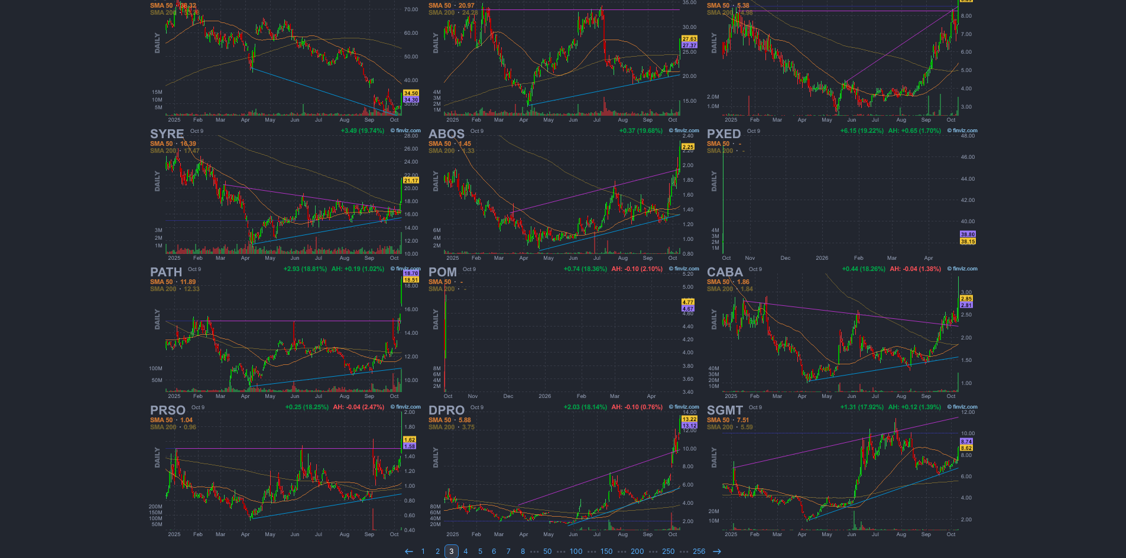
scroll to position [243, 0]
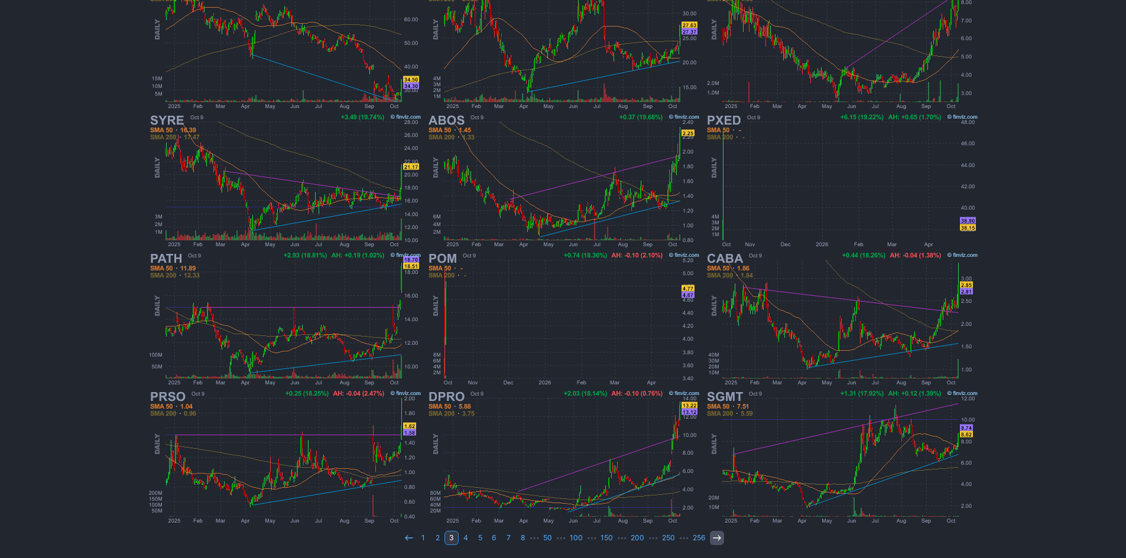
click at [712, 536] on icon at bounding box center [716, 538] width 9 height 9
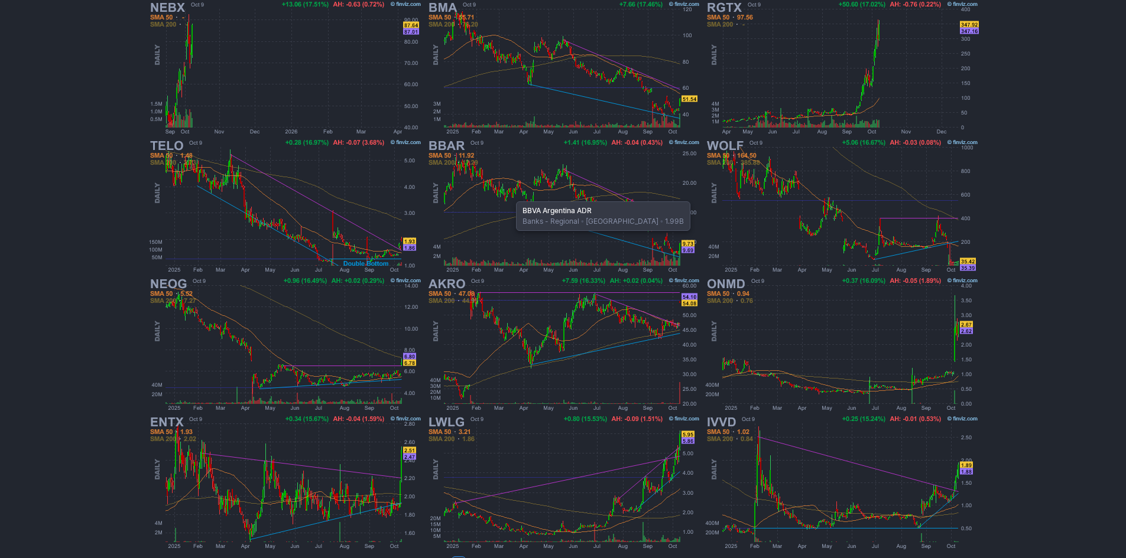
scroll to position [243, 0]
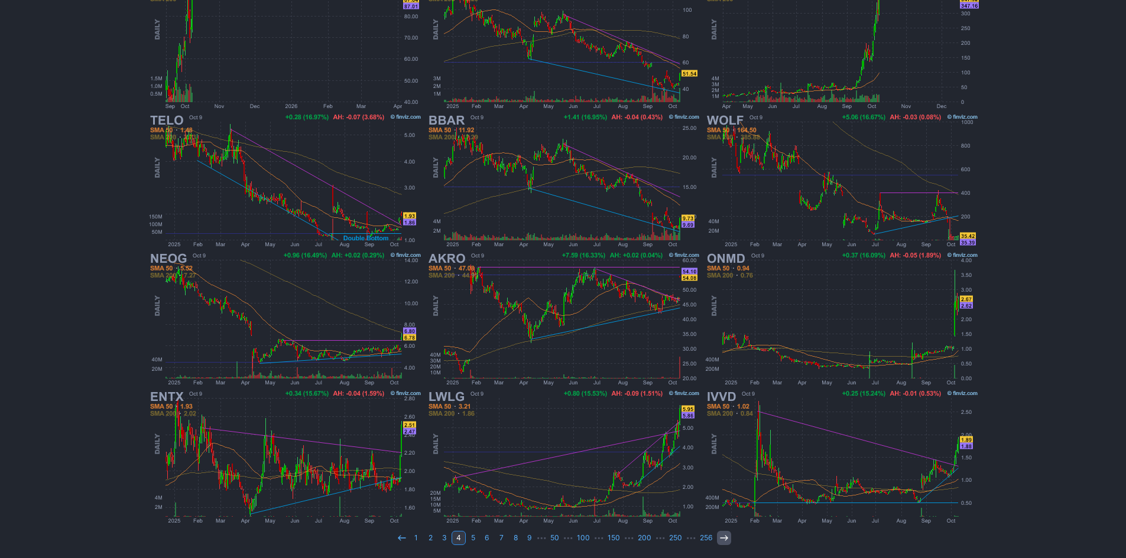
click at [722, 535] on icon at bounding box center [723, 538] width 9 height 9
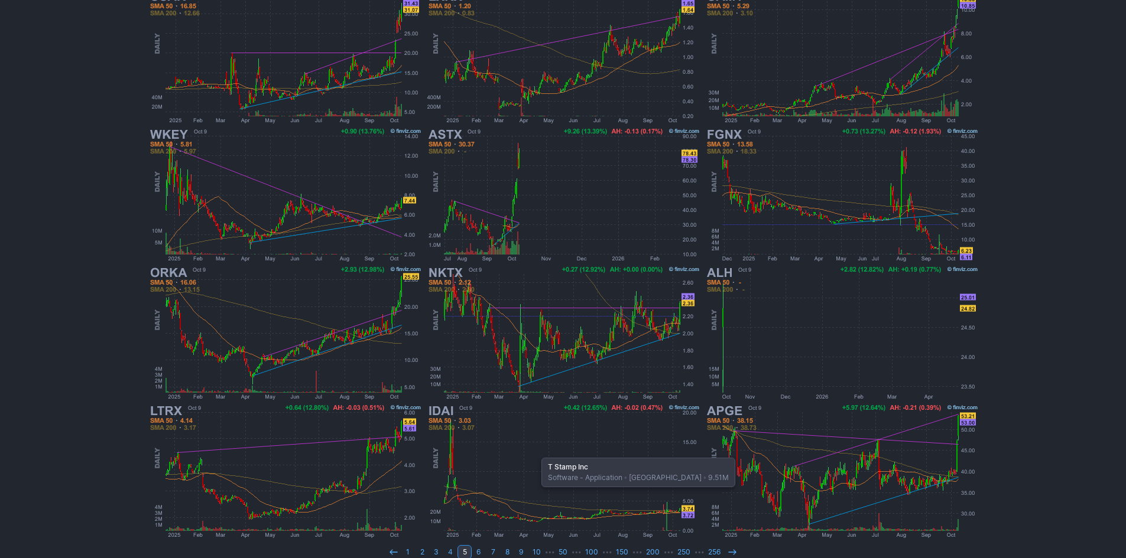
scroll to position [243, 0]
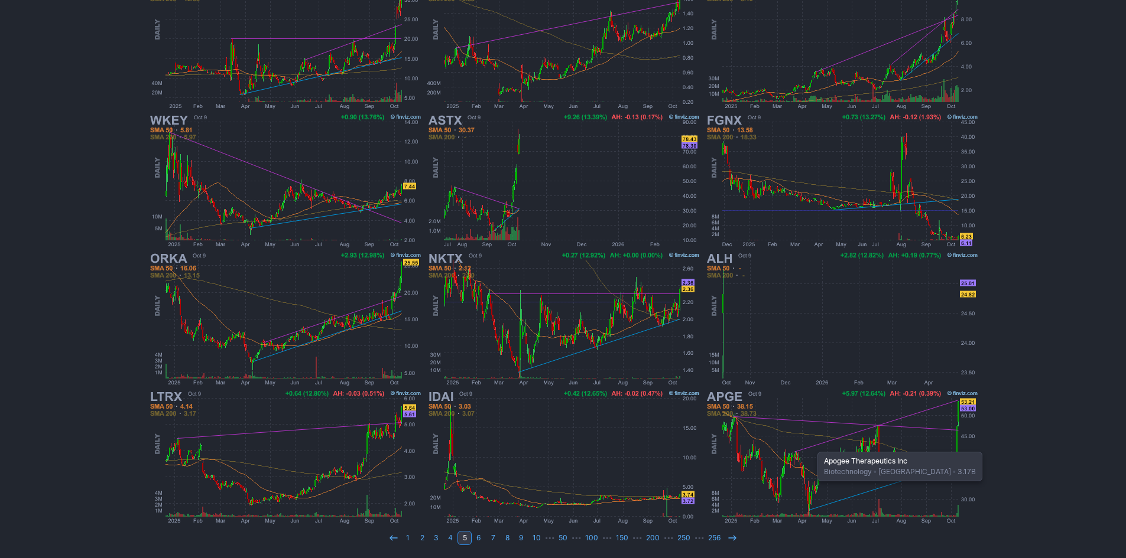
click at [811, 446] on img at bounding box center [841, 457] width 277 height 138
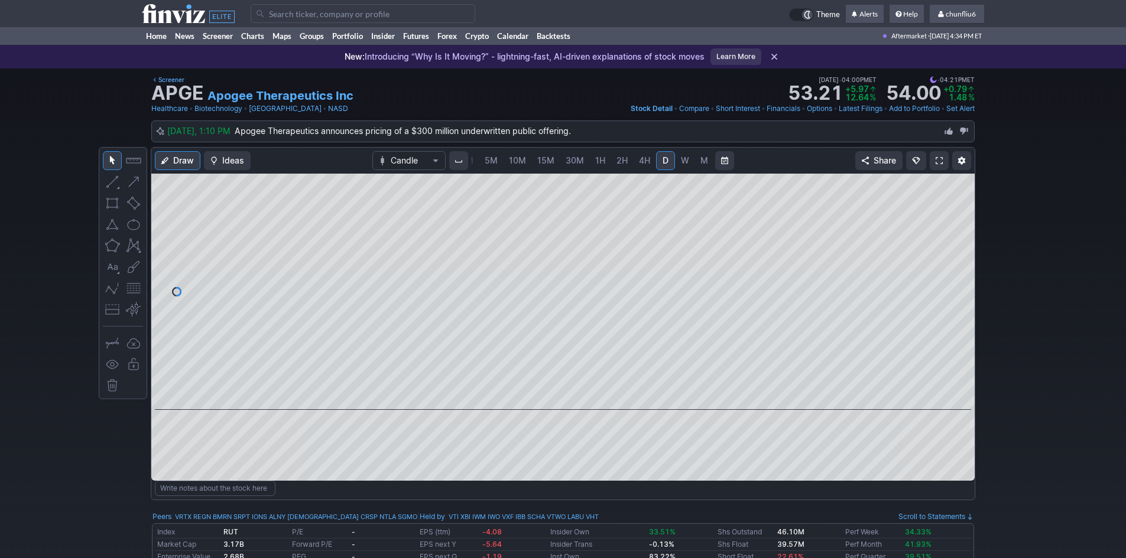
click at [936, 161] on span at bounding box center [938, 160] width 7 height 9
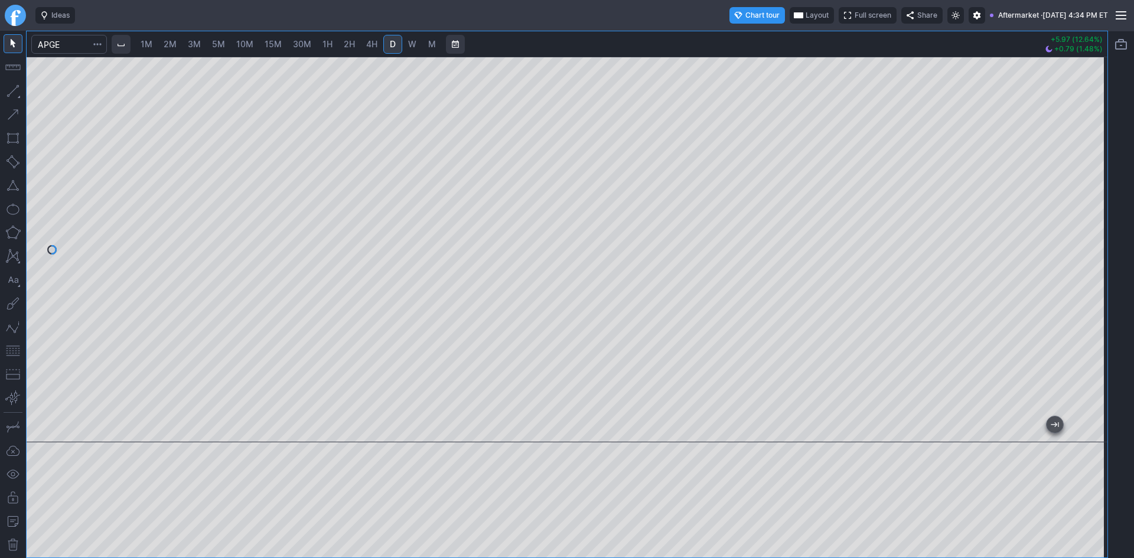
click at [152, 48] on span "1M" at bounding box center [147, 44] width 12 height 10
click at [1081, 199] on div at bounding box center [567, 250] width 1081 height 386
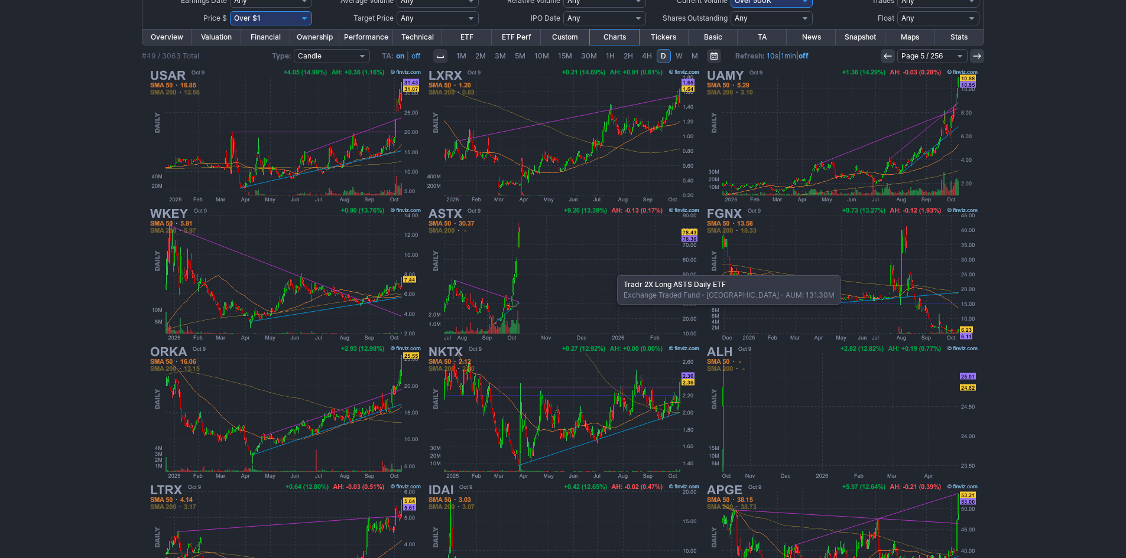
scroll to position [125, 0]
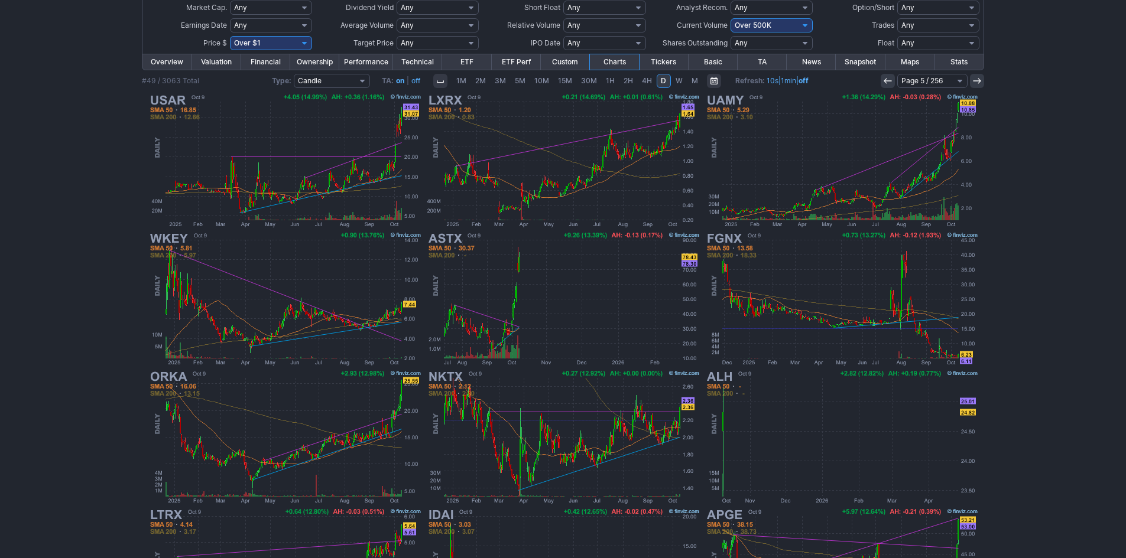
click at [888, 79] on icon at bounding box center [887, 80] width 9 height 9
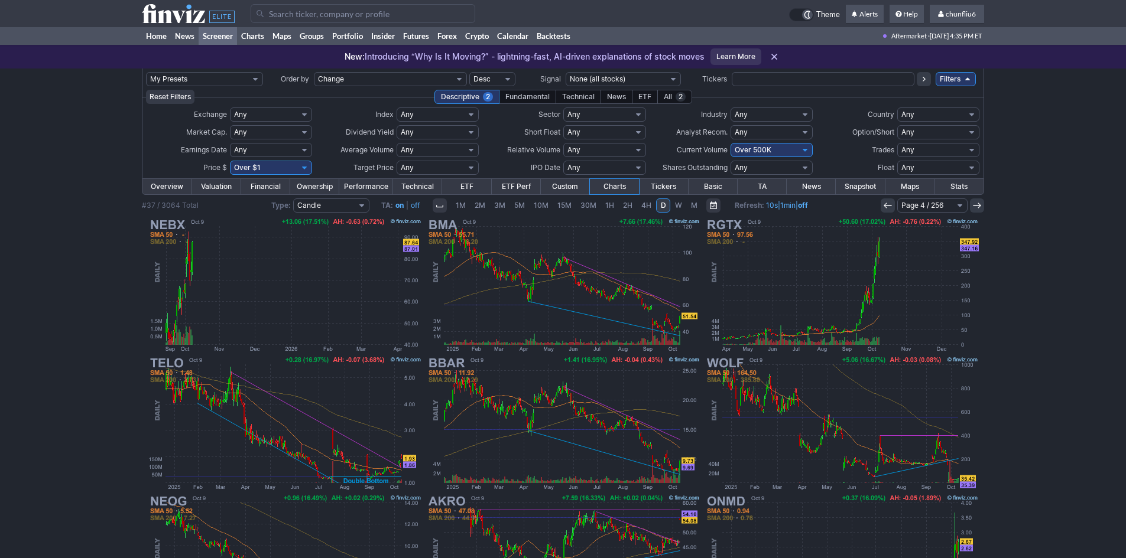
click at [886, 207] on icon at bounding box center [887, 205] width 9 height 9
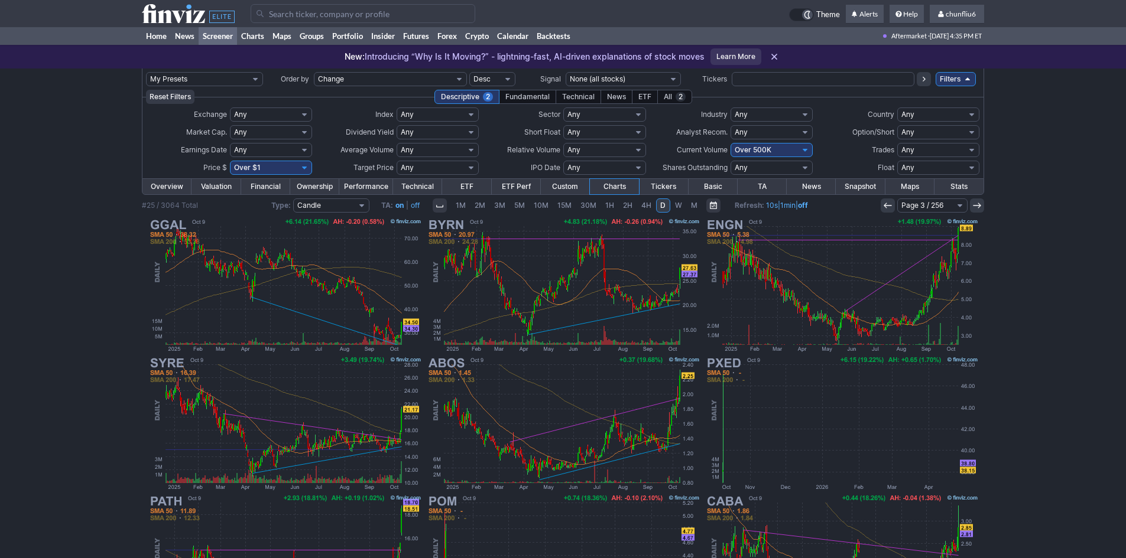
click at [886, 207] on icon at bounding box center [887, 205] width 9 height 9
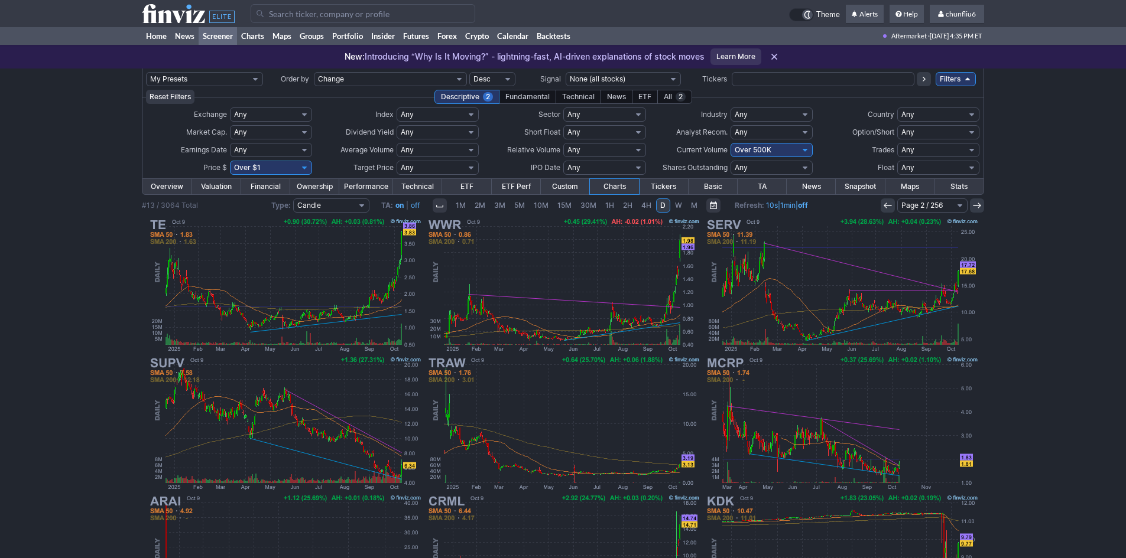
click at [886, 207] on icon at bounding box center [887, 205] width 9 height 9
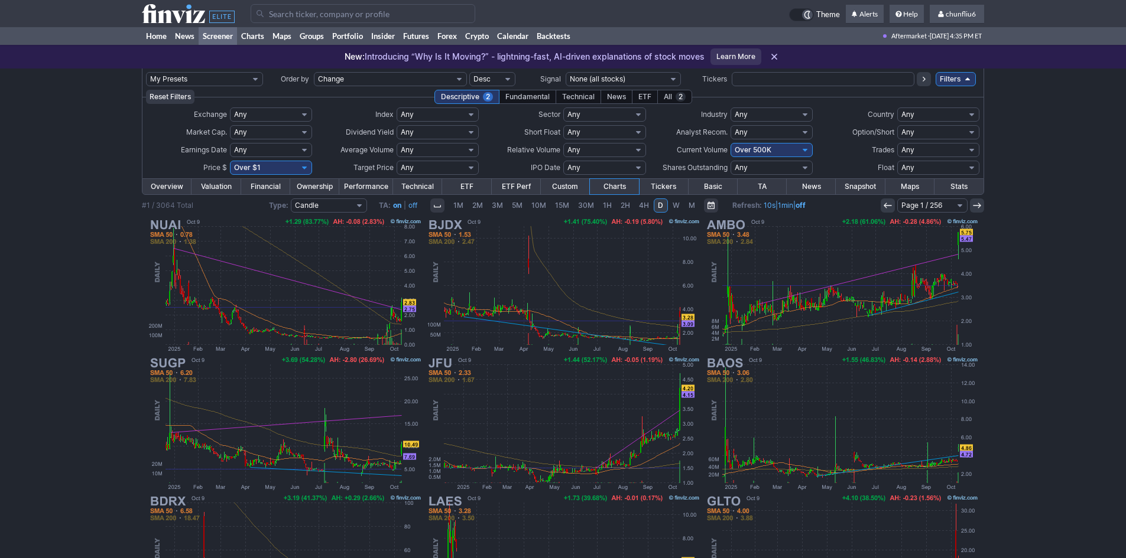
click at [886, 207] on div "Page 1 / 256 Page 2 / 256 Page 3 / 256 Page 4 / 256 Page 5 / 256 Page 6 / 256 P…" at bounding box center [931, 206] width 103 height 14
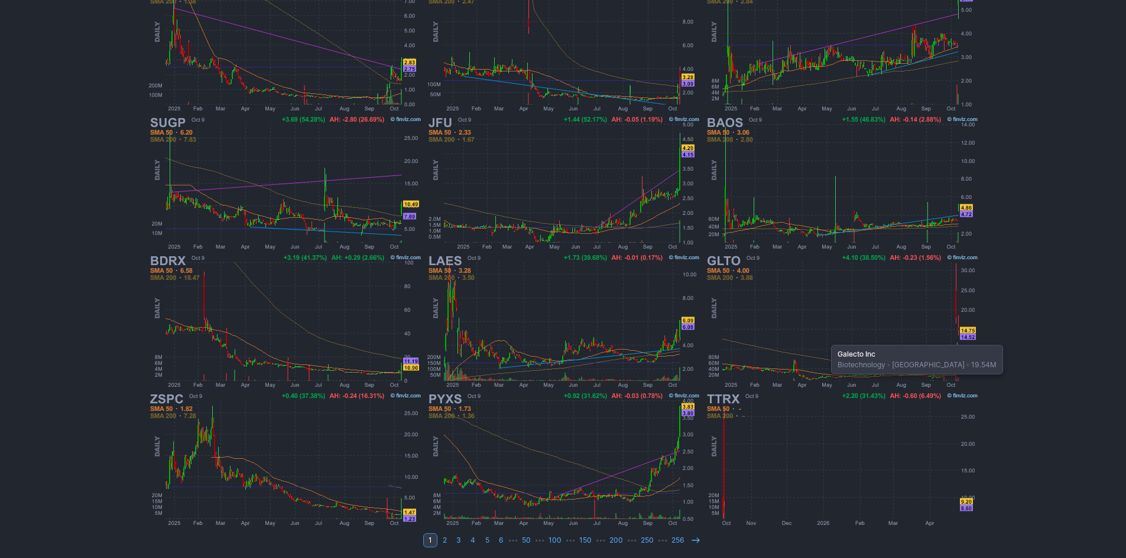
scroll to position [243, 0]
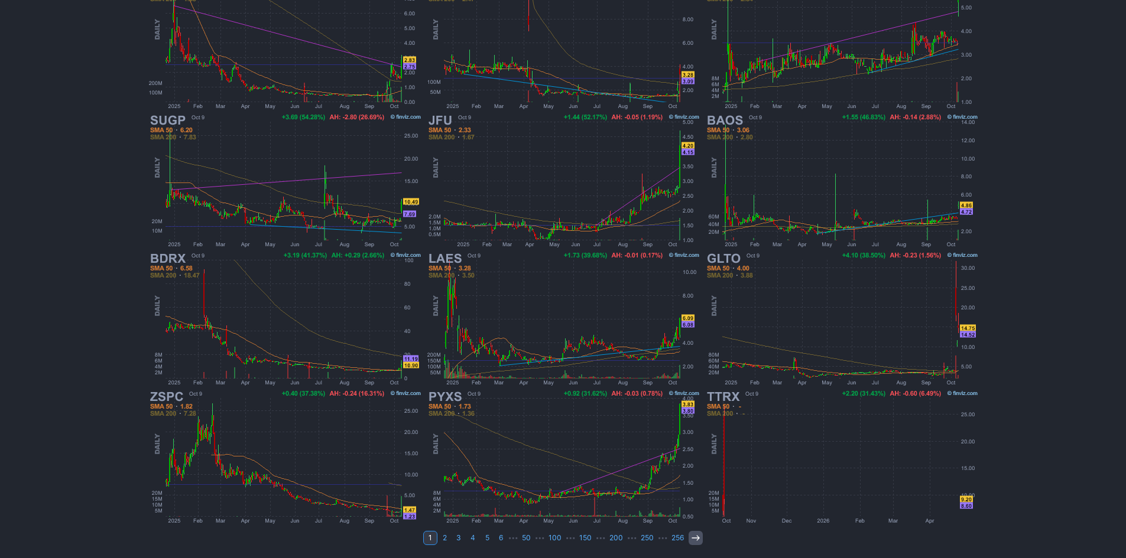
click at [694, 538] on icon at bounding box center [695, 538] width 9 height 9
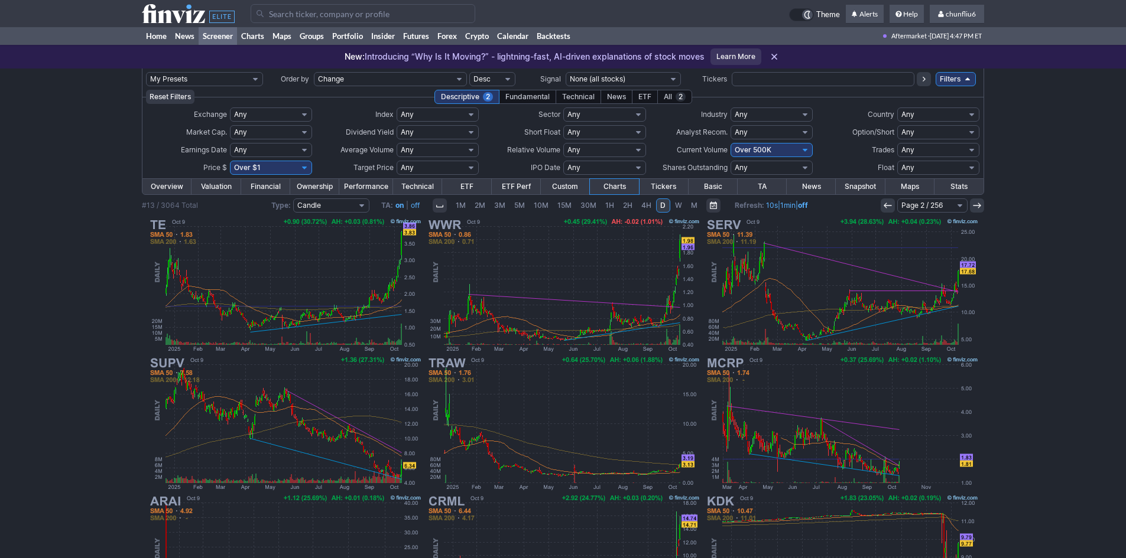
click at [324, 17] on input "Search" at bounding box center [363, 13] width 225 height 19
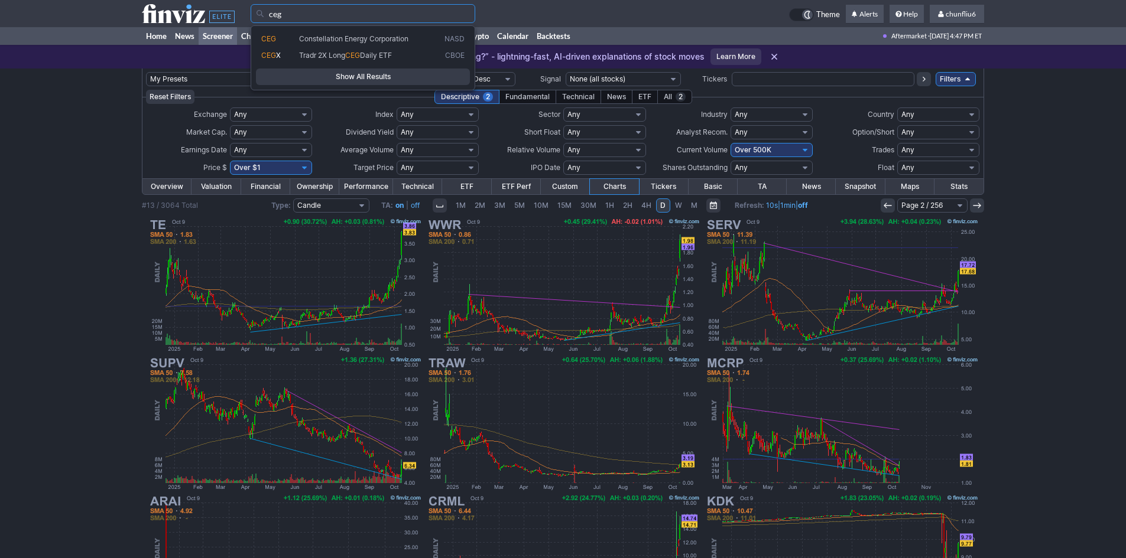
type input "ceg"
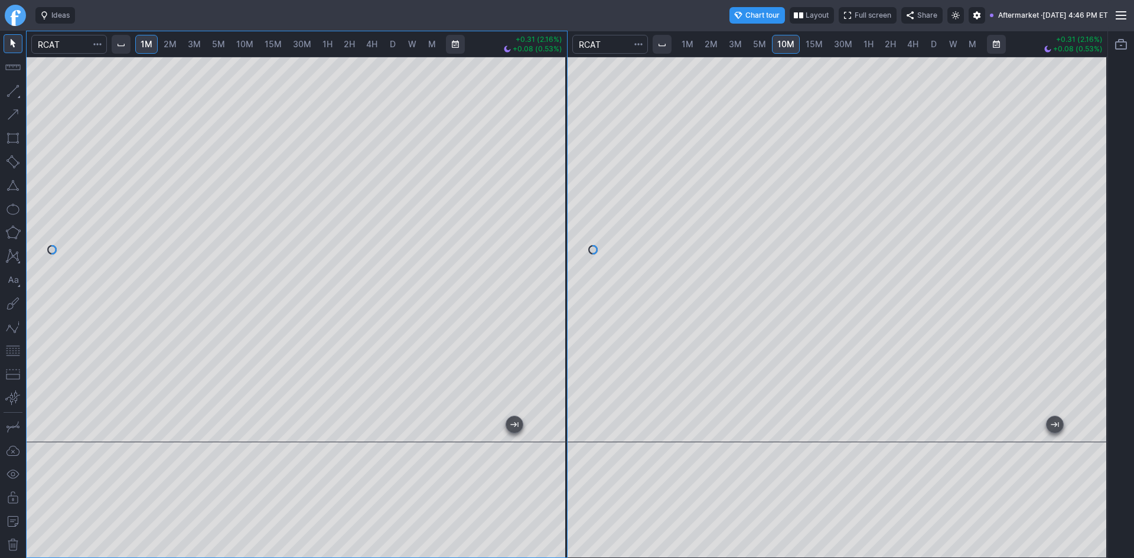
drag, startPoint x: 554, startPoint y: 131, endPoint x: 547, endPoint y: 197, distance: 66.6
click at [547, 197] on div at bounding box center [554, 247] width 25 height 356
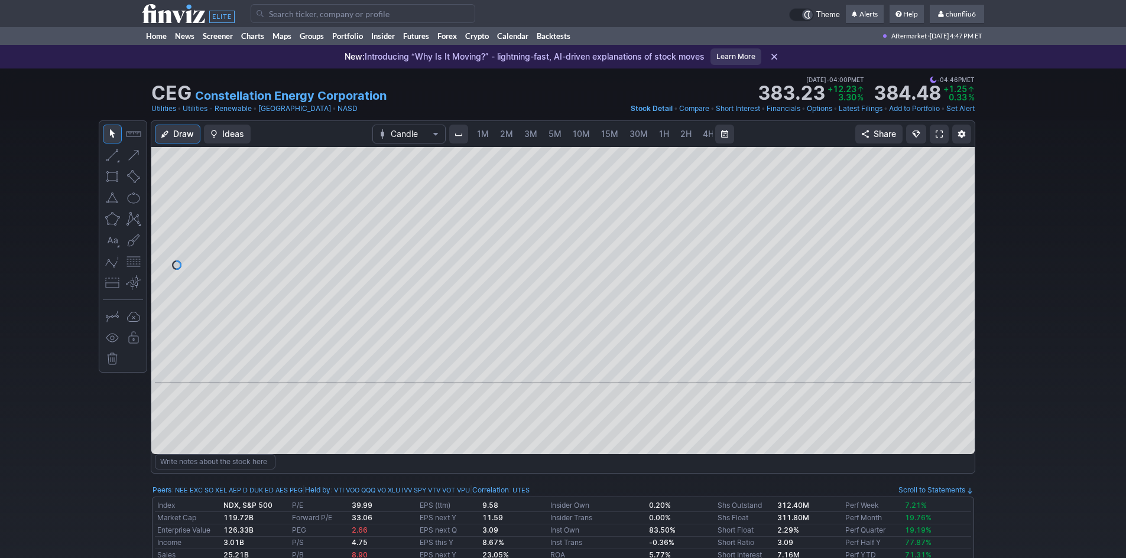
scroll to position [0, 64]
drag, startPoint x: 957, startPoint y: 186, endPoint x: 954, endPoint y: 211, distance: 25.6
click at [954, 211] on div at bounding box center [961, 262] width 25 height 207
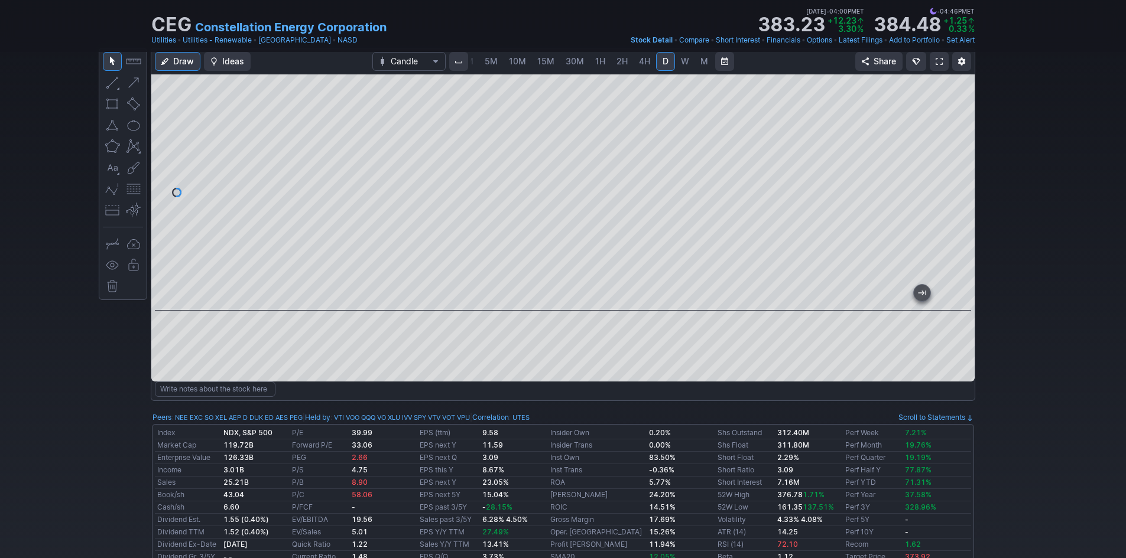
scroll to position [59, 0]
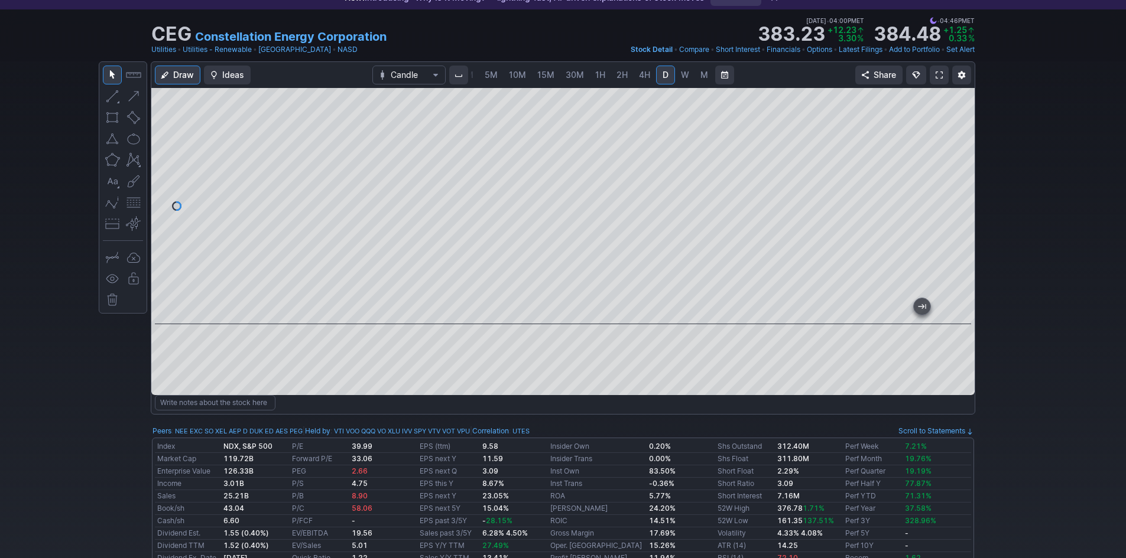
click at [933, 76] on link at bounding box center [938, 75] width 19 height 19
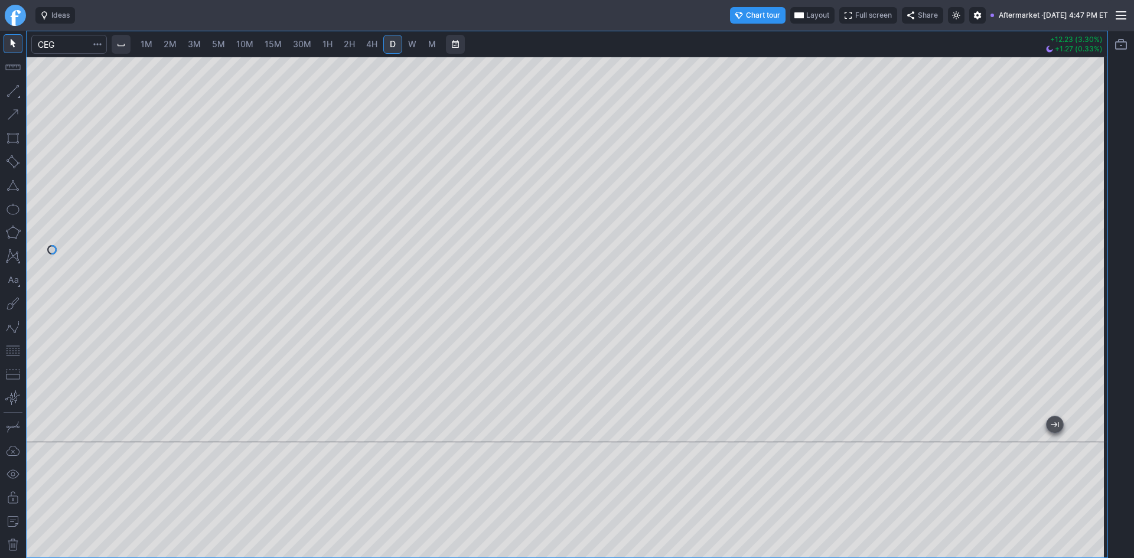
click at [244, 43] on span "10M" at bounding box center [244, 44] width 17 height 10
drag, startPoint x: 1088, startPoint y: 155, endPoint x: 1087, endPoint y: 162, distance: 7.1
click at [1087, 162] on div at bounding box center [1095, 247] width 25 height 356
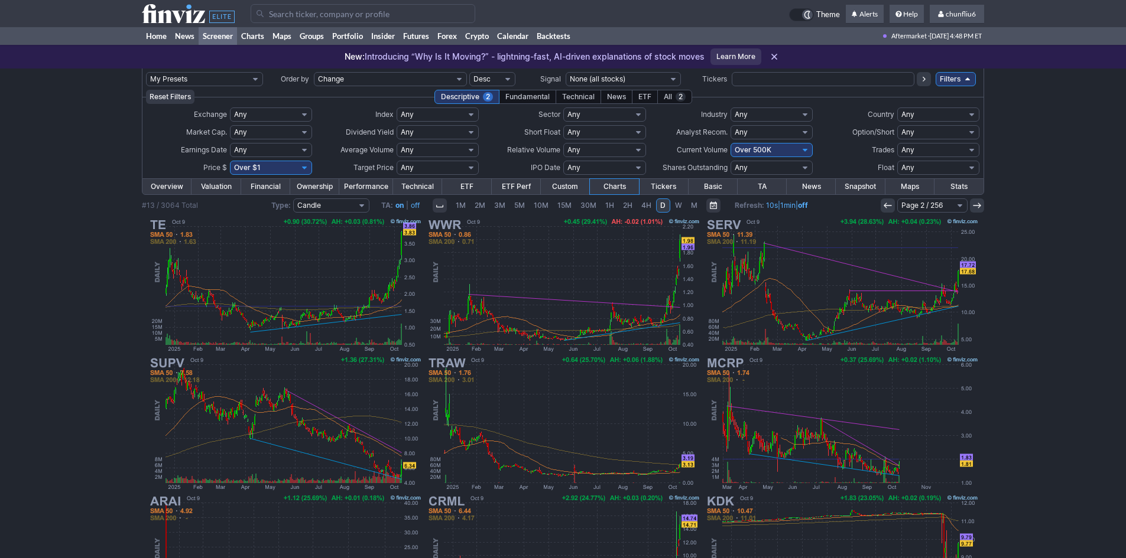
click at [281, 13] on input "Search" at bounding box center [363, 13] width 225 height 19
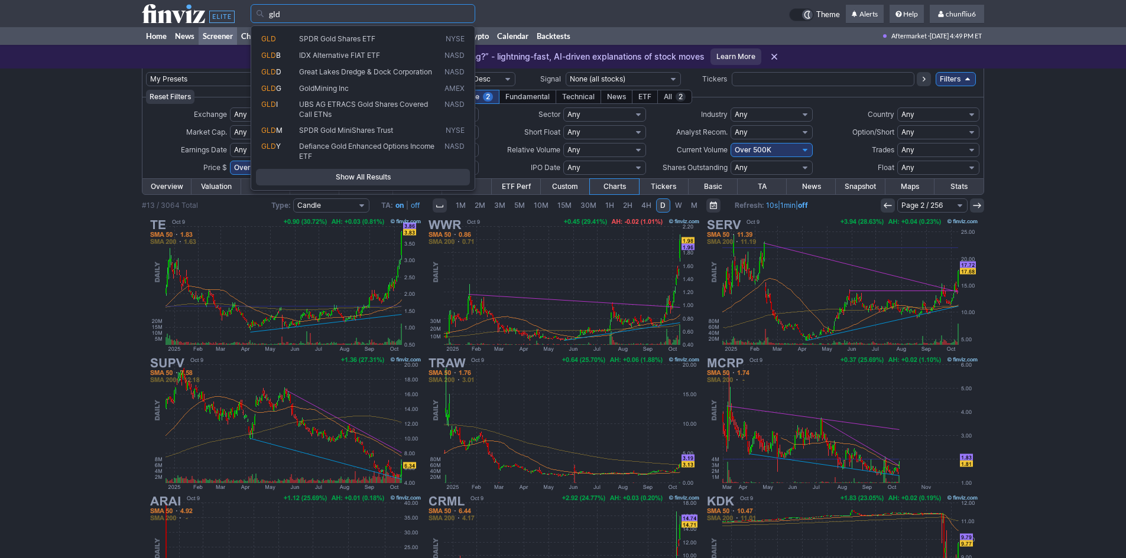
type input "gld"
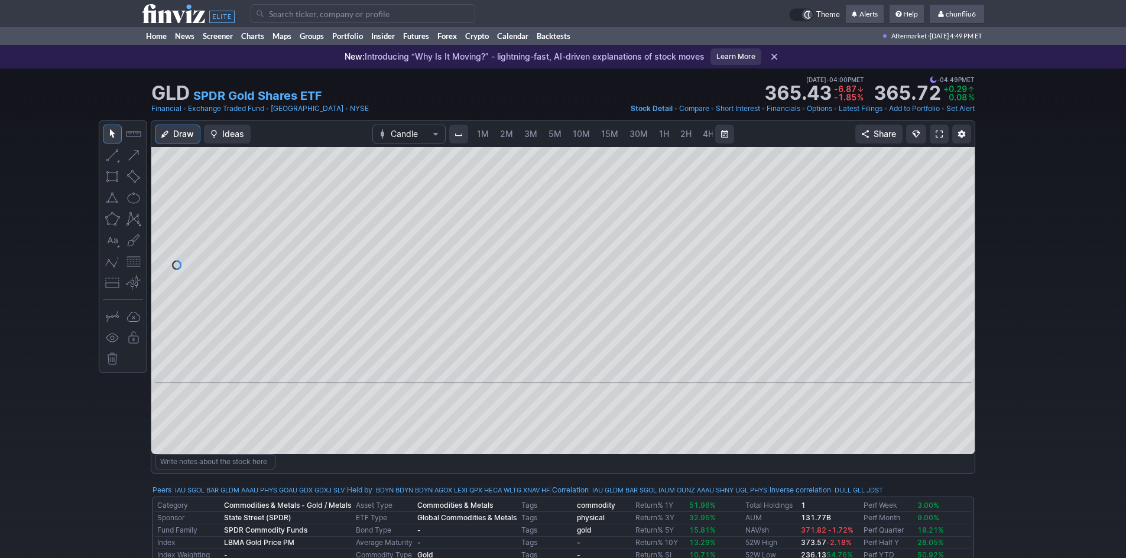
scroll to position [0, 64]
click at [938, 129] on link at bounding box center [938, 134] width 19 height 19
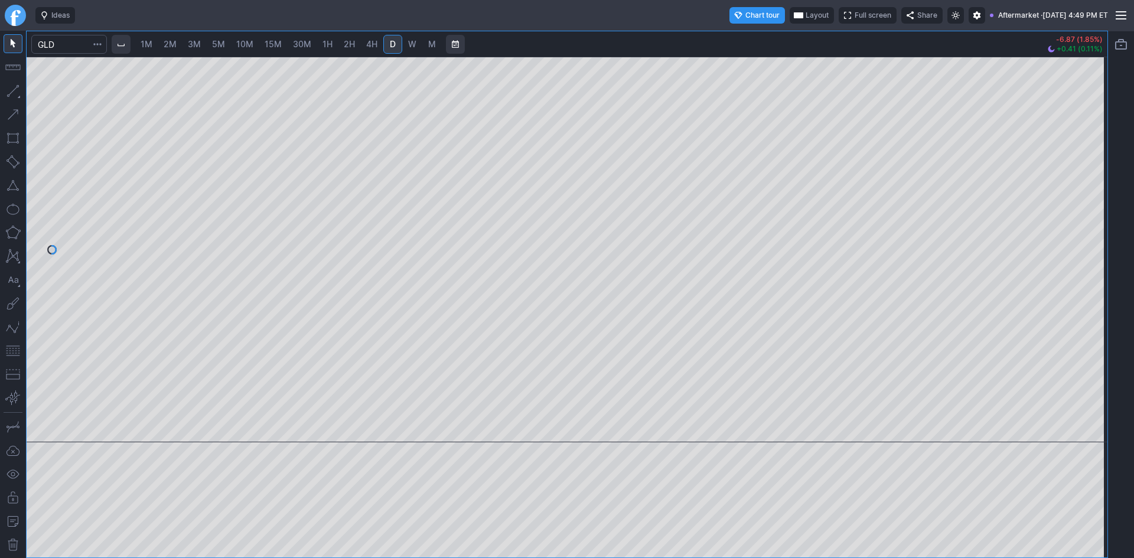
click at [416, 40] on span "W" at bounding box center [412, 44] width 8 height 10
click at [1058, 240] on div at bounding box center [567, 250] width 1081 height 386
click at [62, 45] on input "Search" at bounding box center [69, 44] width 76 height 19
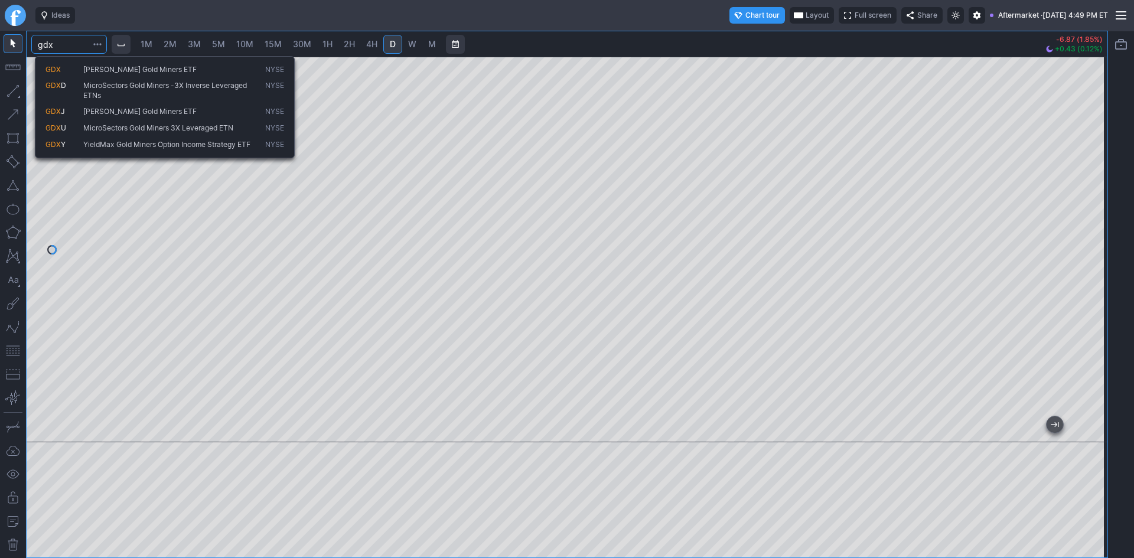
type input "gdx"
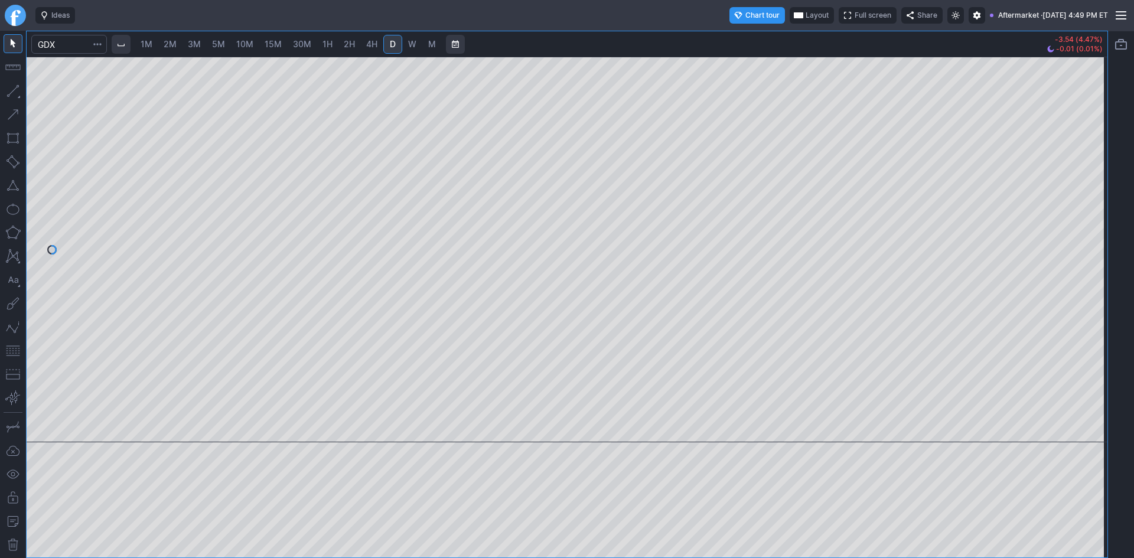
drag, startPoint x: 1087, startPoint y: 91, endPoint x: 1087, endPoint y: 187, distance: 96.3
click at [1087, 187] on div at bounding box center [1095, 247] width 25 height 356
click at [410, 41] on span "W" at bounding box center [412, 44] width 8 height 10
drag, startPoint x: 1093, startPoint y: 123, endPoint x: 1084, endPoint y: 204, distance: 81.5
click at [1084, 203] on div at bounding box center [1095, 247] width 25 height 356
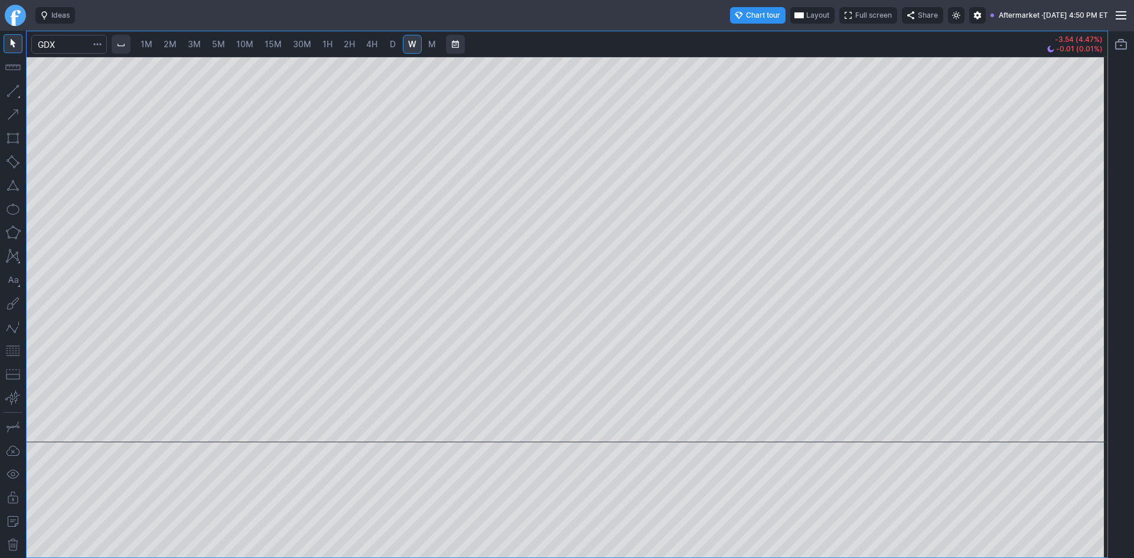
click at [5, 349] on button "button" at bounding box center [13, 351] width 19 height 19
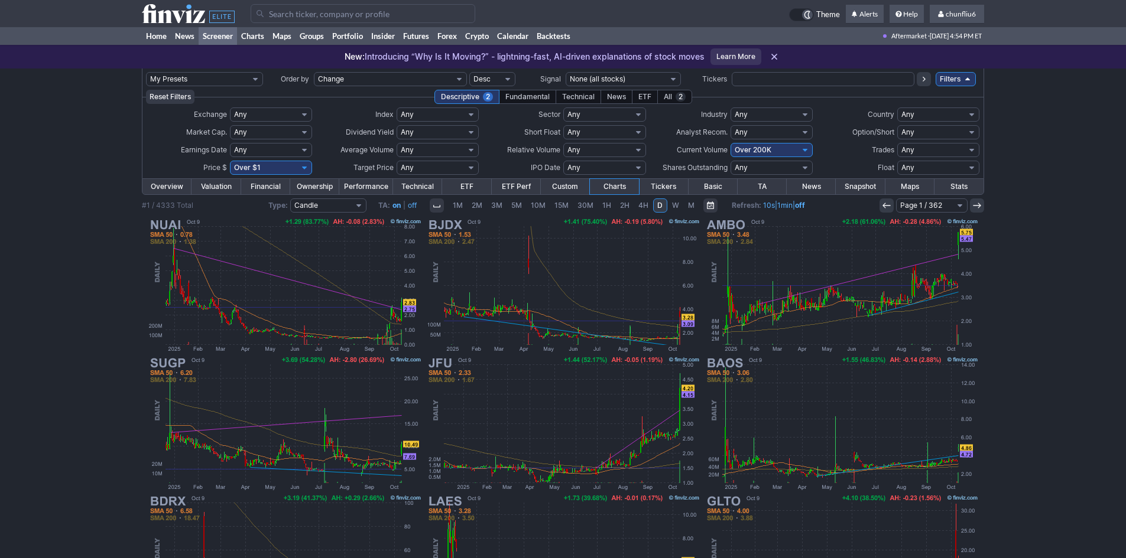
click at [260, 12] on input "Search" at bounding box center [363, 13] width 225 height 19
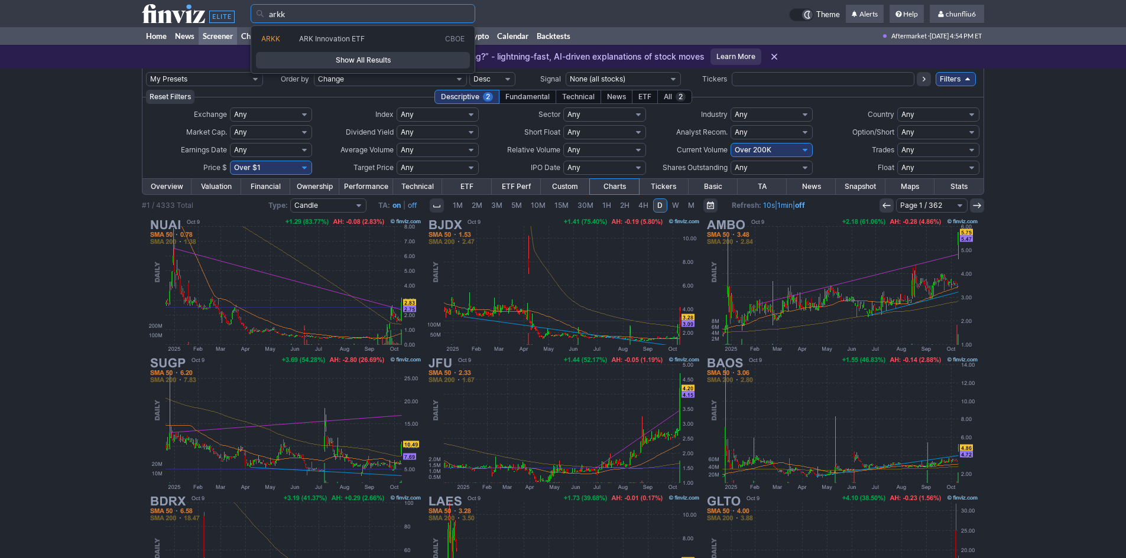
type input "arkk"
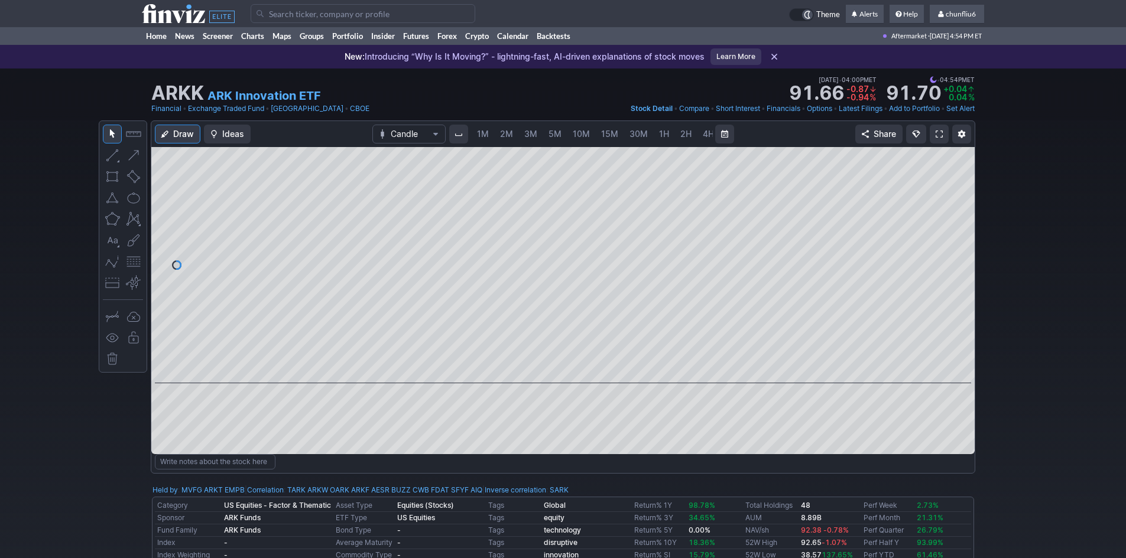
scroll to position [0, 64]
click at [941, 133] on span at bounding box center [938, 133] width 7 height 9
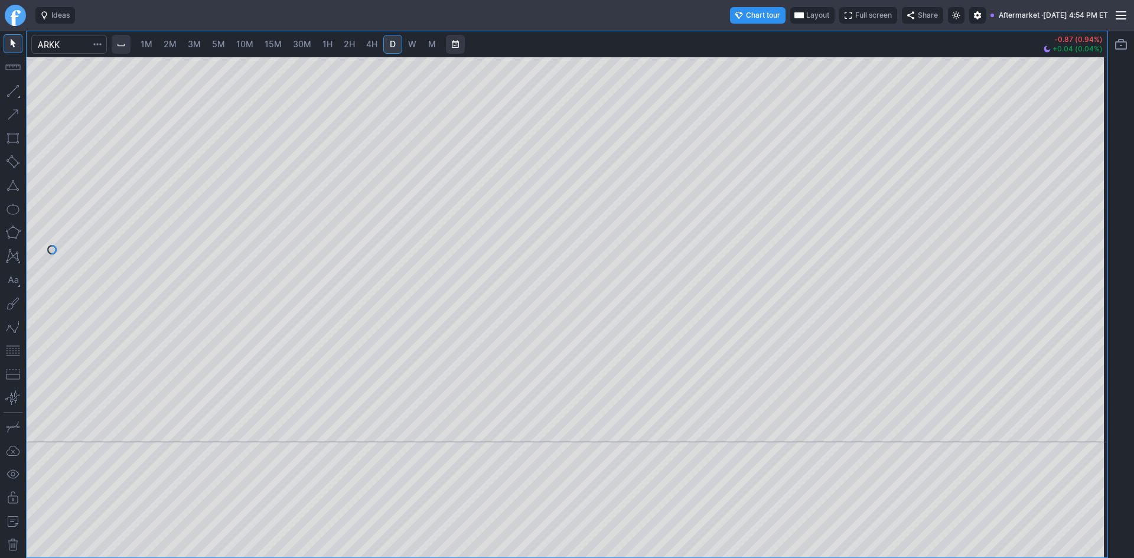
click at [198, 43] on span "3M" at bounding box center [194, 44] width 13 height 10
drag, startPoint x: 1093, startPoint y: 113, endPoint x: 1092, endPoint y: 167, distance: 53.8
click at [1092, 167] on div at bounding box center [1095, 247] width 25 height 356
